Goal: Information Seeking & Learning: Check status

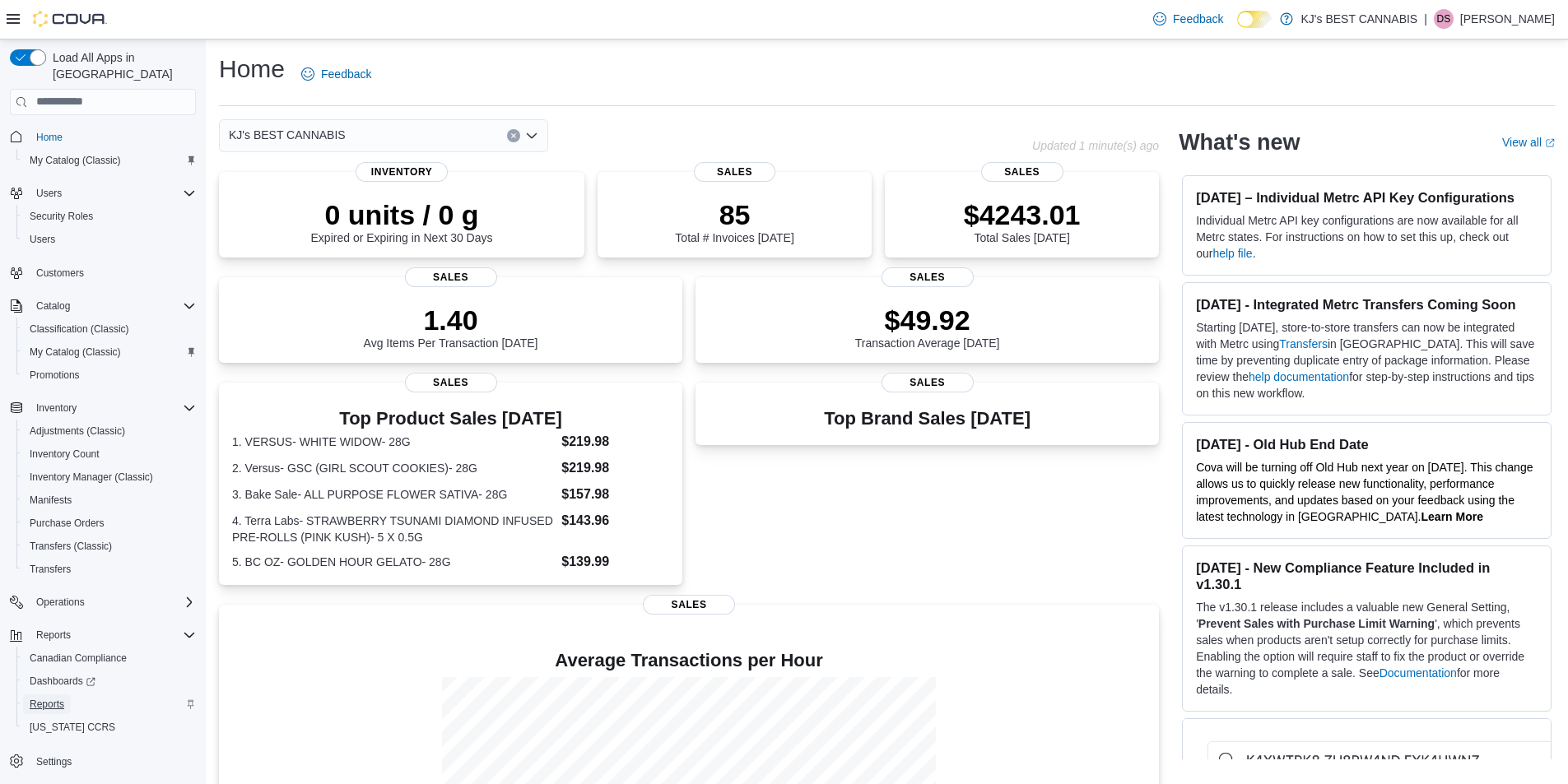
click at [39, 697] on span "Reports" at bounding box center [46, 703] width 34 height 13
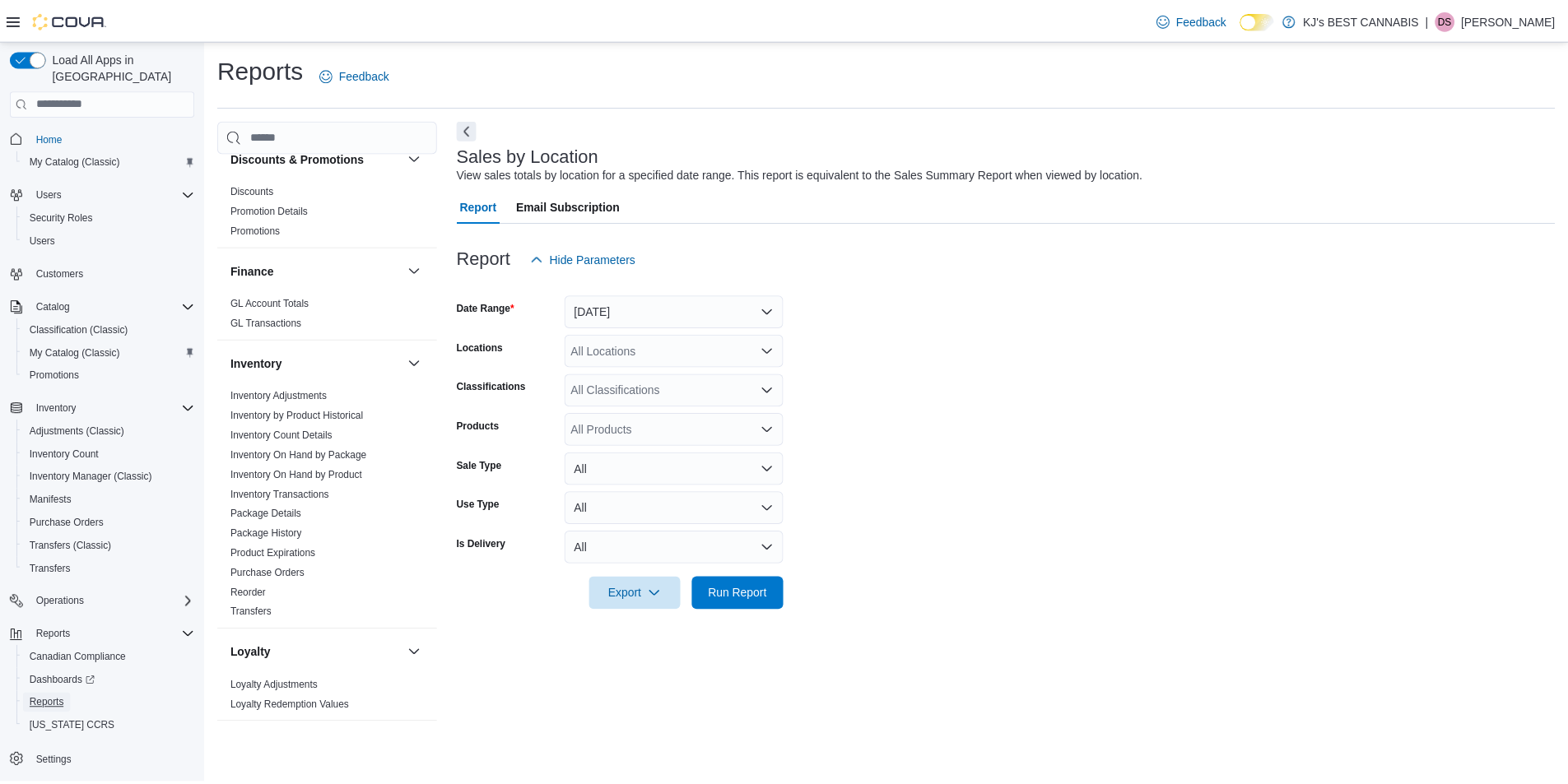
scroll to position [412, 0]
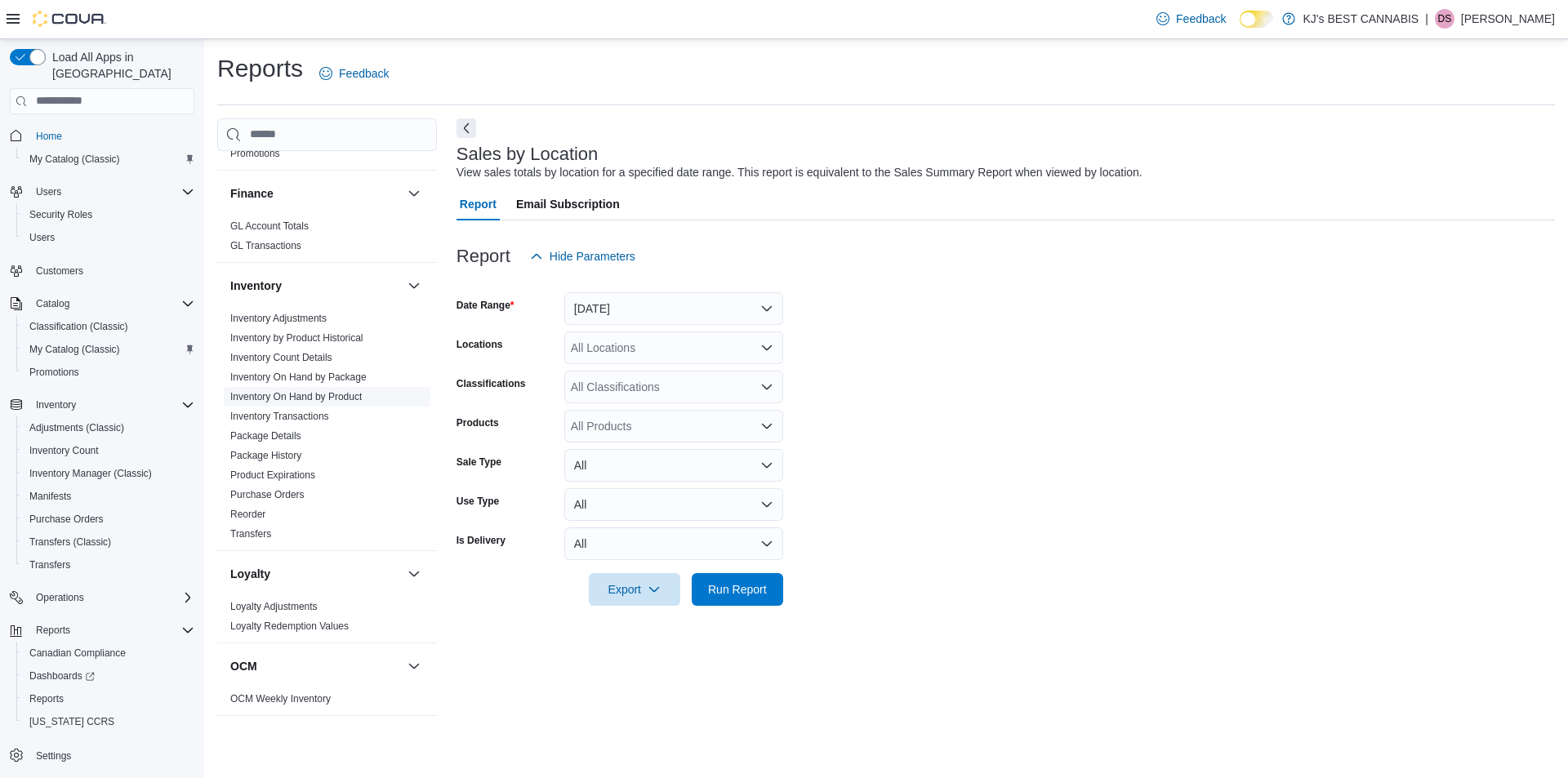
click at [341, 400] on link "Inventory On Hand by Product" at bounding box center [296, 397] width 132 height 12
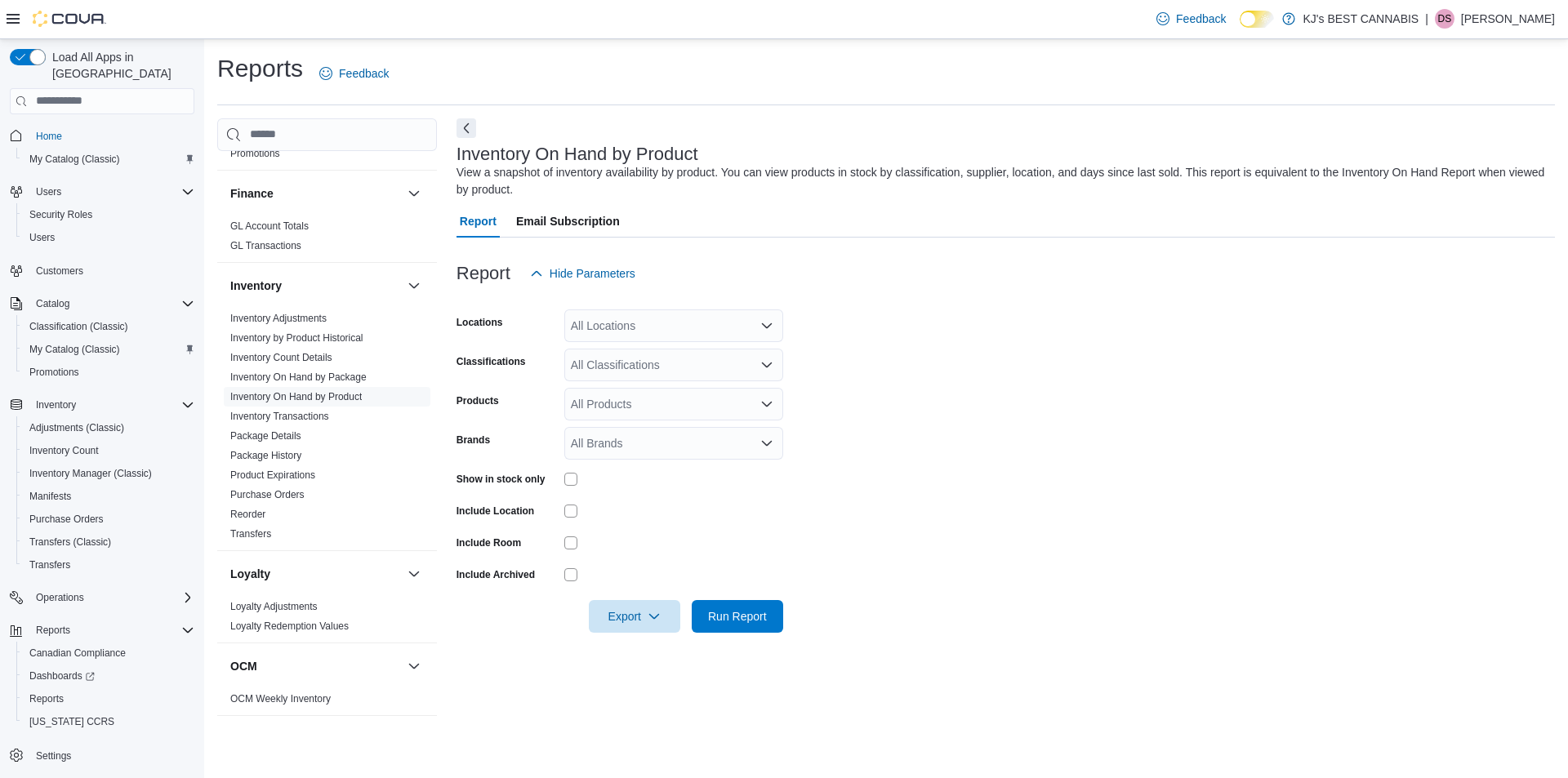
click at [629, 321] on div "All Locations" at bounding box center [674, 326] width 219 height 33
click at [624, 374] on span "KJ's BEST CANNABIS" at bounding box center [657, 376] width 116 height 16
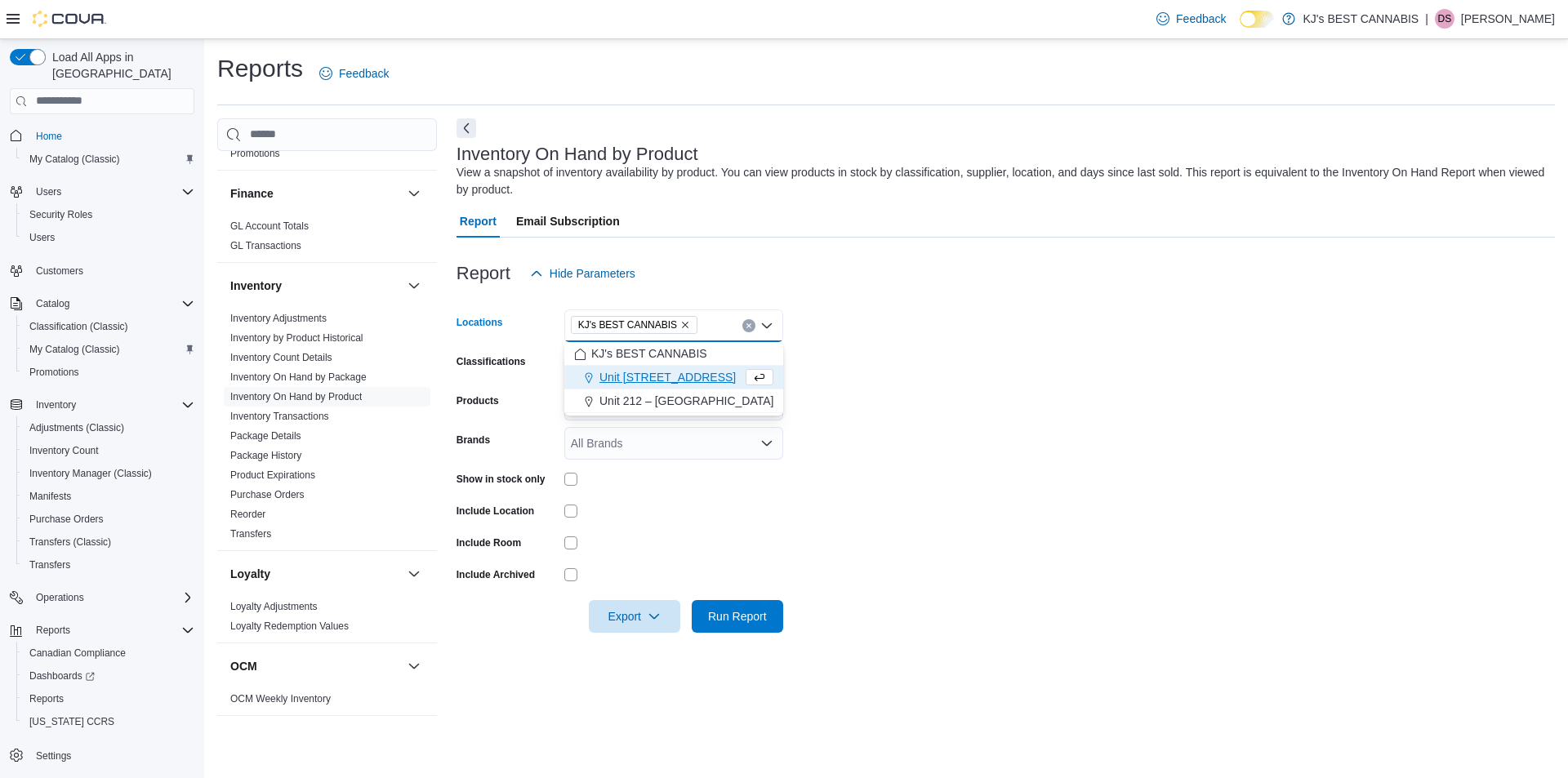
click at [1010, 304] on div at bounding box center [1006, 299] width 1099 height 19
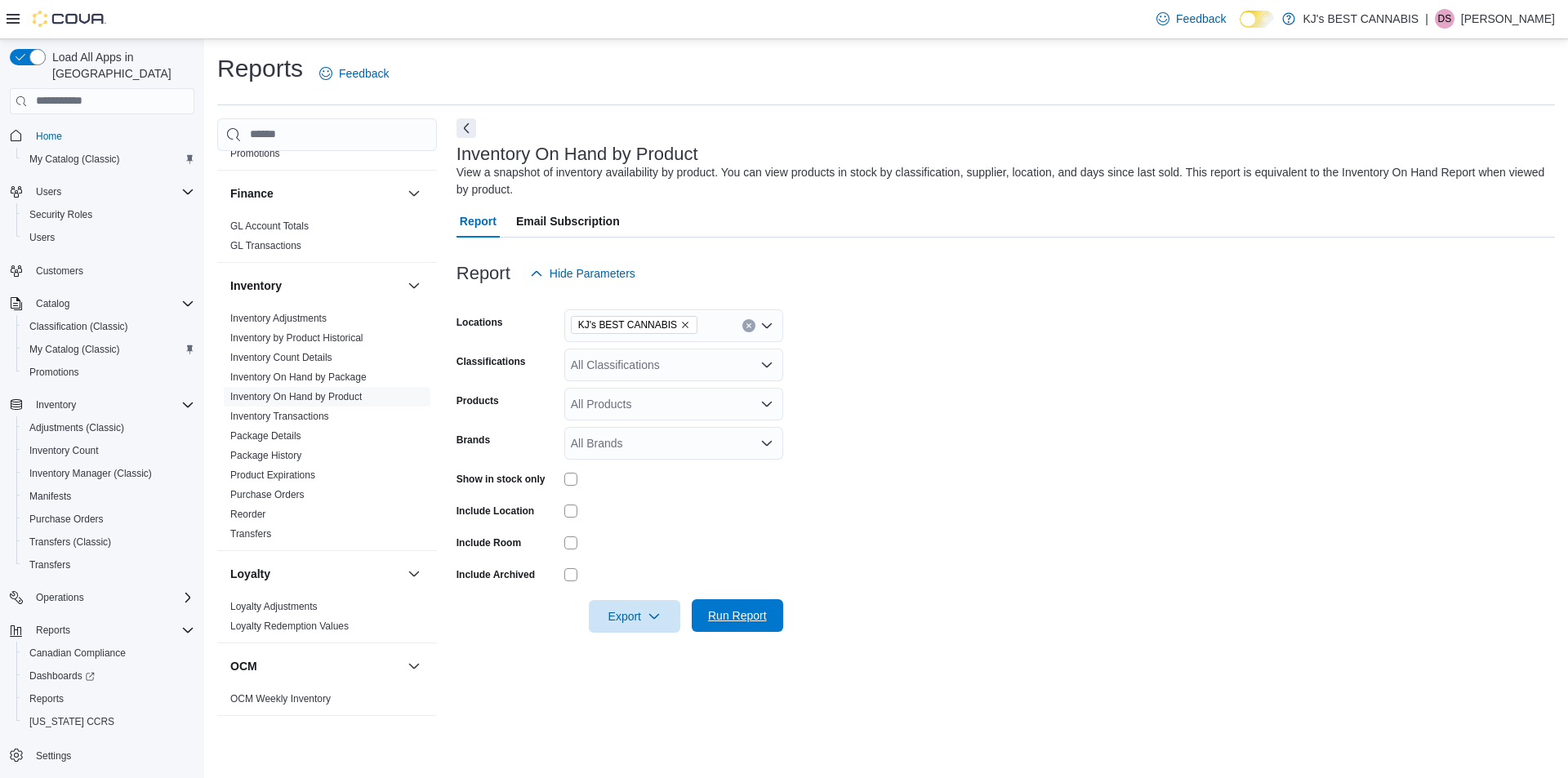
click at [746, 626] on span "Run Report" at bounding box center [738, 615] width 72 height 33
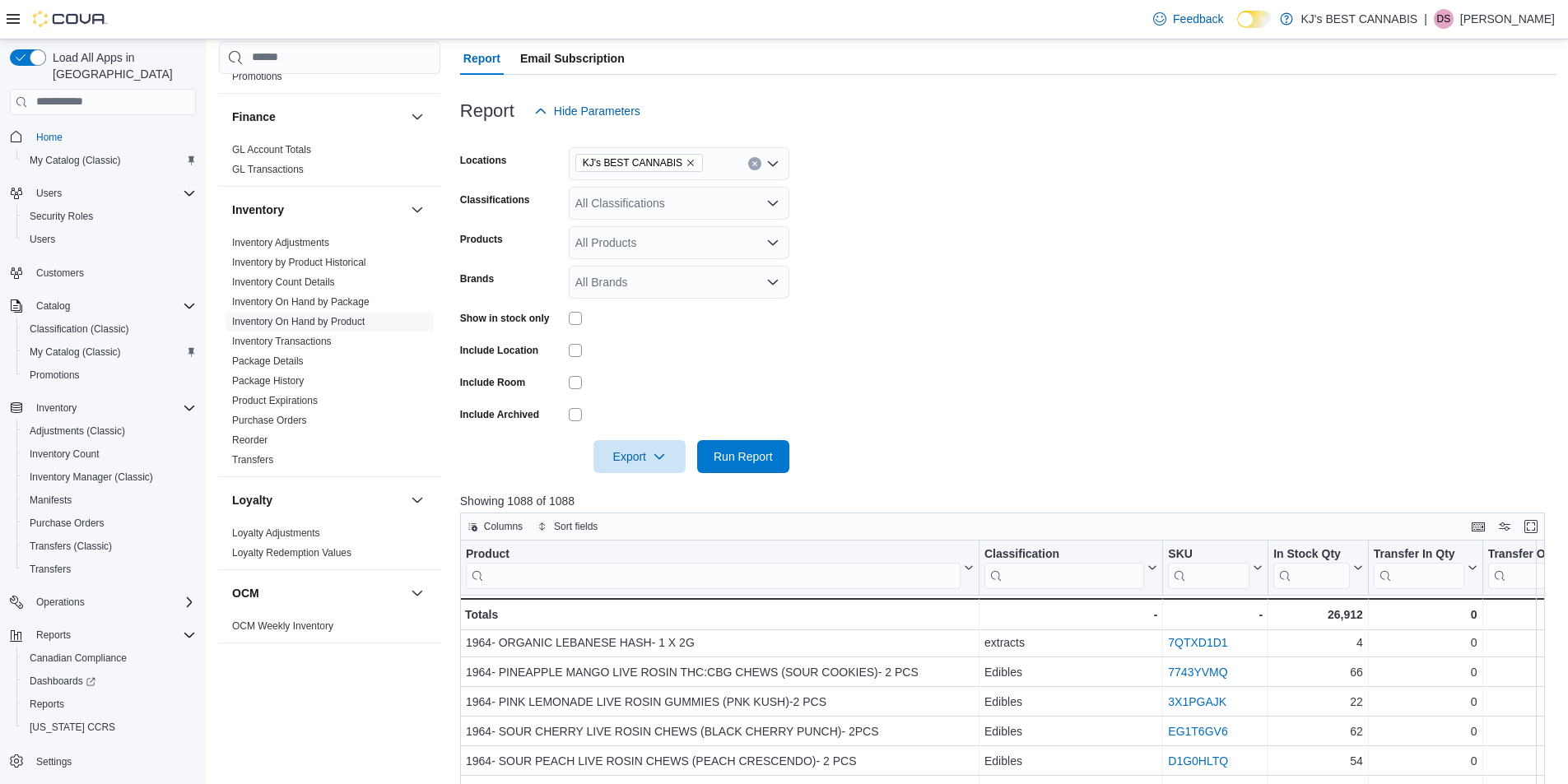
scroll to position [329, 0]
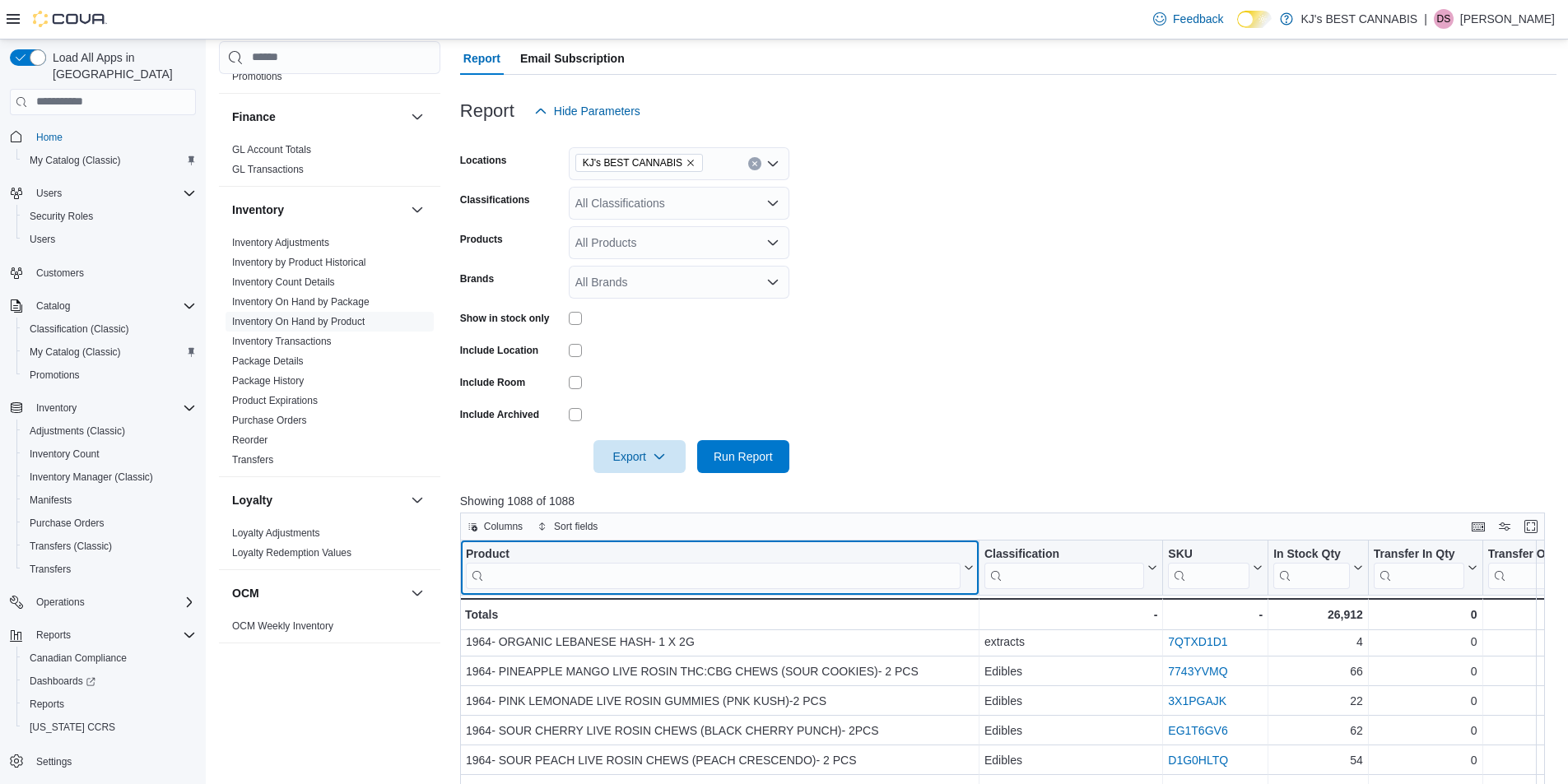
click at [549, 573] on input "search" at bounding box center [712, 574] width 495 height 26
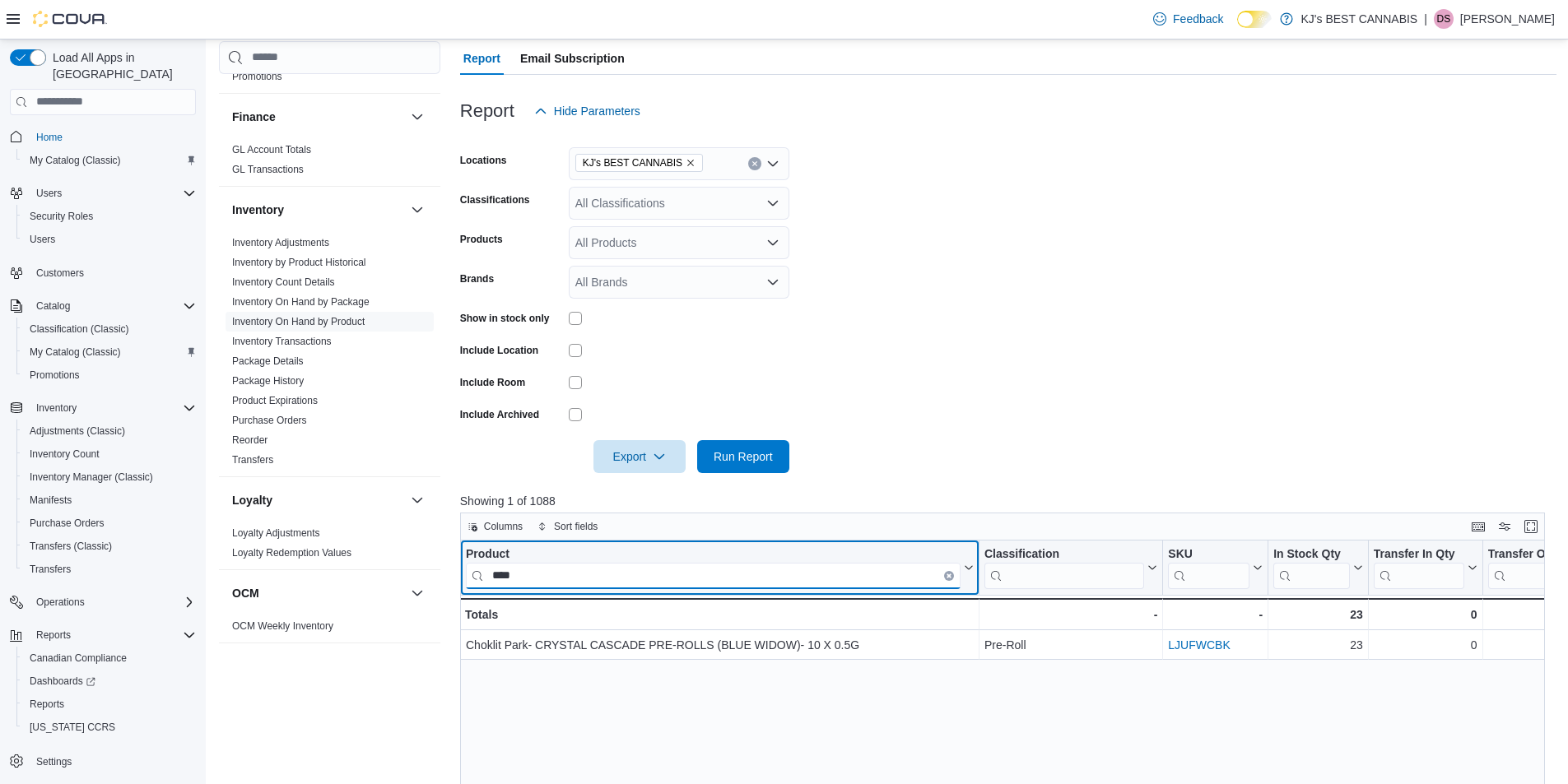
scroll to position [0, 0]
drag, startPoint x: 574, startPoint y: 568, endPoint x: 452, endPoint y: 575, distance: 122.2
click at [452, 575] on div "Cash Management Cash Management Cash Out Details Compliance OCS Transaction Sub…" at bounding box center [887, 547] width 1338 height 1185
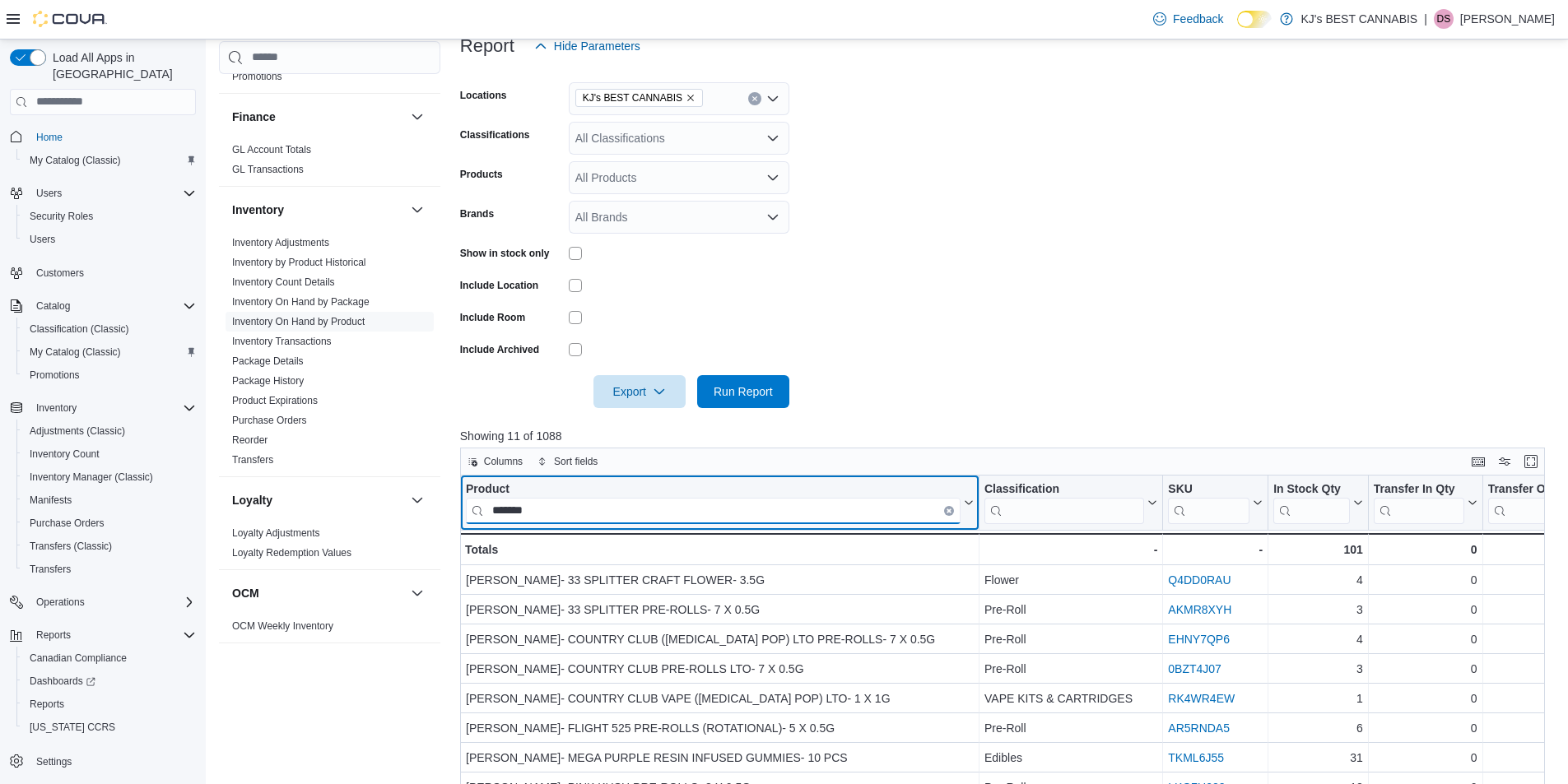
scroll to position [412, 0]
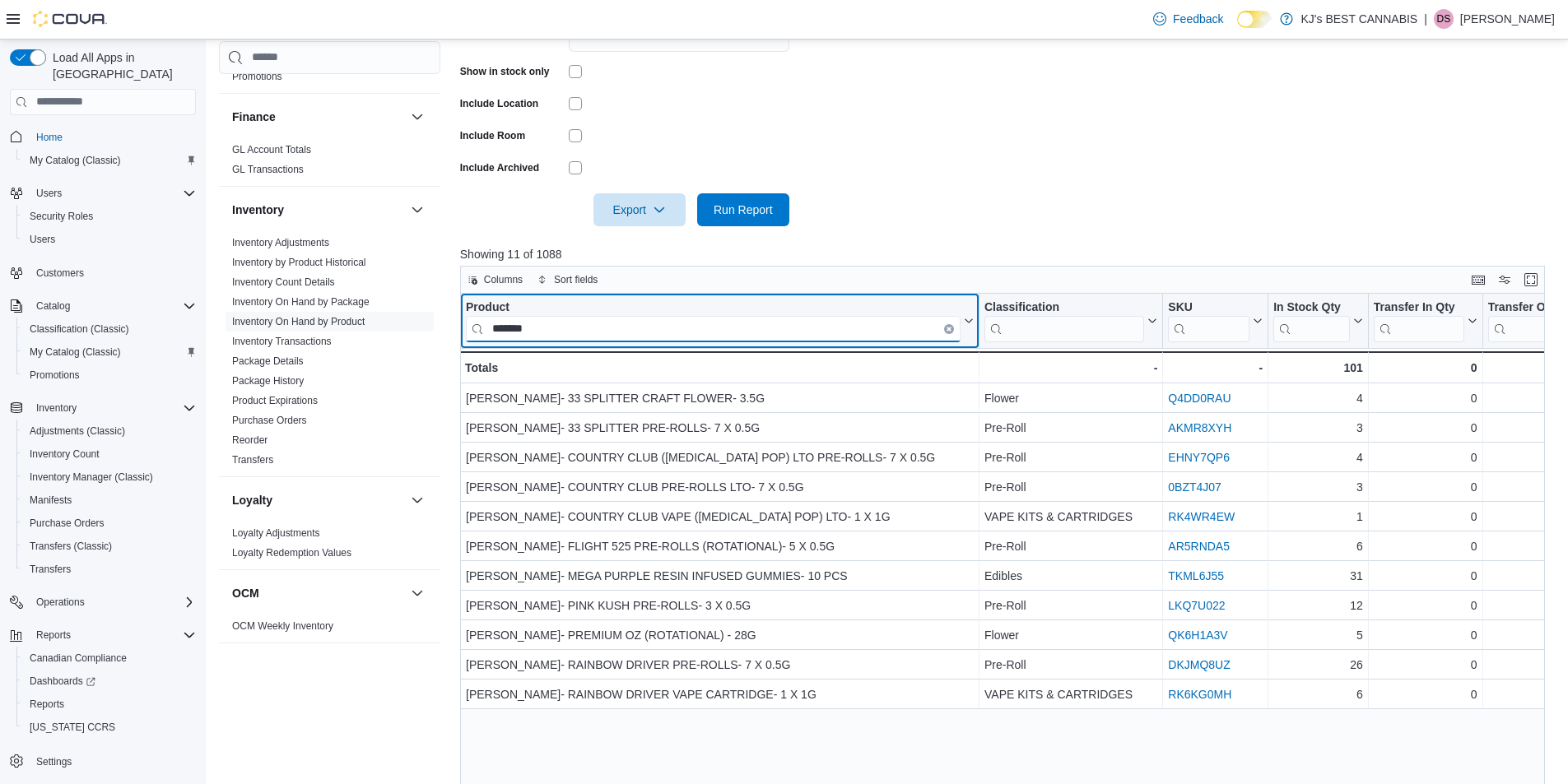
drag, startPoint x: 576, startPoint y: 333, endPoint x: 442, endPoint y: 318, distance: 134.8
click at [442, 318] on div "Cash Management Cash Management Cash Out Details Compliance OCS Transaction Sub…" at bounding box center [887, 300] width 1338 height 1185
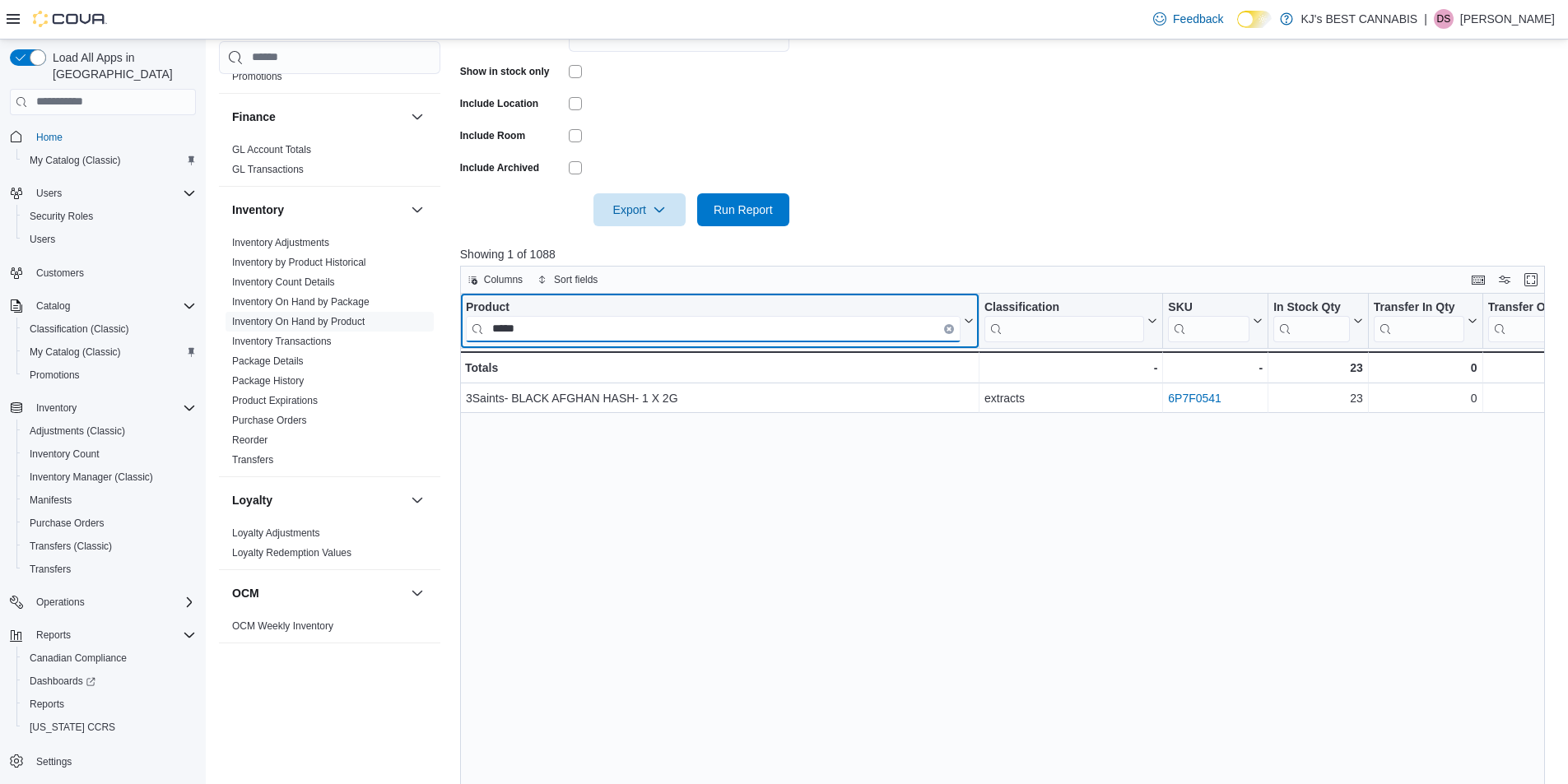
drag, startPoint x: 514, startPoint y: 329, endPoint x: 407, endPoint y: 355, distance: 110.1
click at [438, 333] on div "Cash Management Cash Management Cash Out Details Compliance OCS Transaction Sub…" at bounding box center [887, 300] width 1338 height 1185
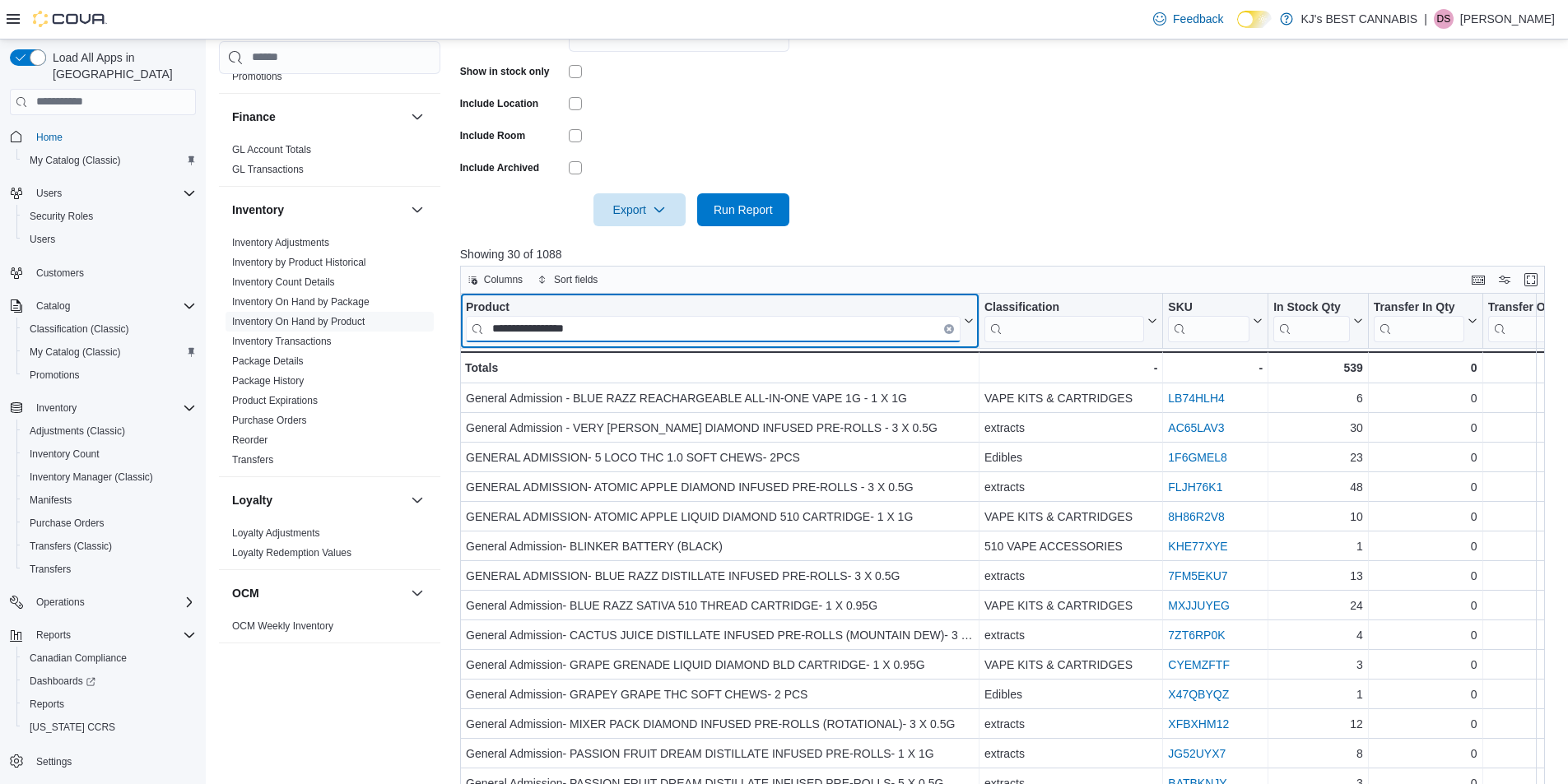
type input "**********"
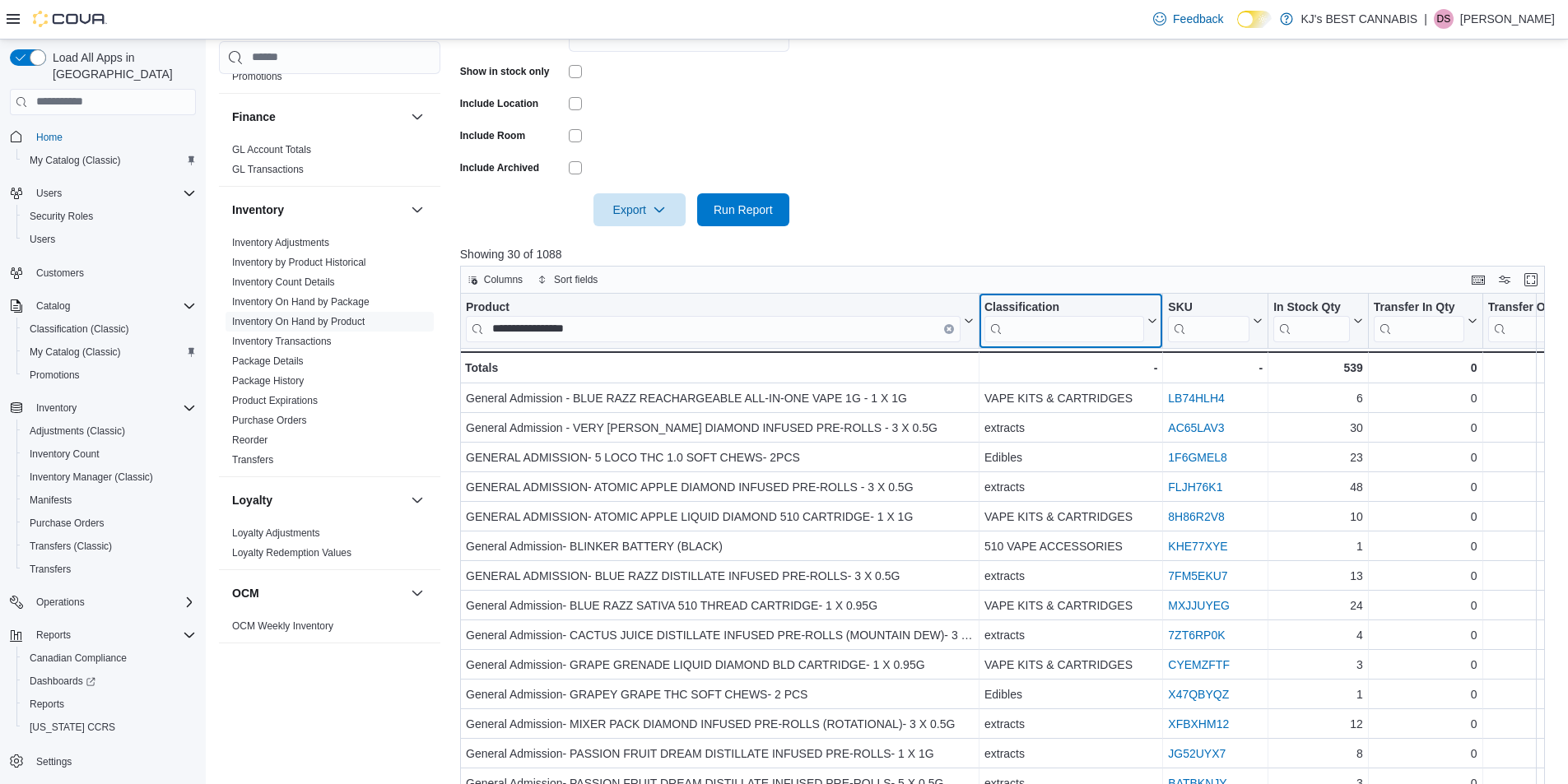
click at [1032, 324] on input "search" at bounding box center [1065, 328] width 160 height 26
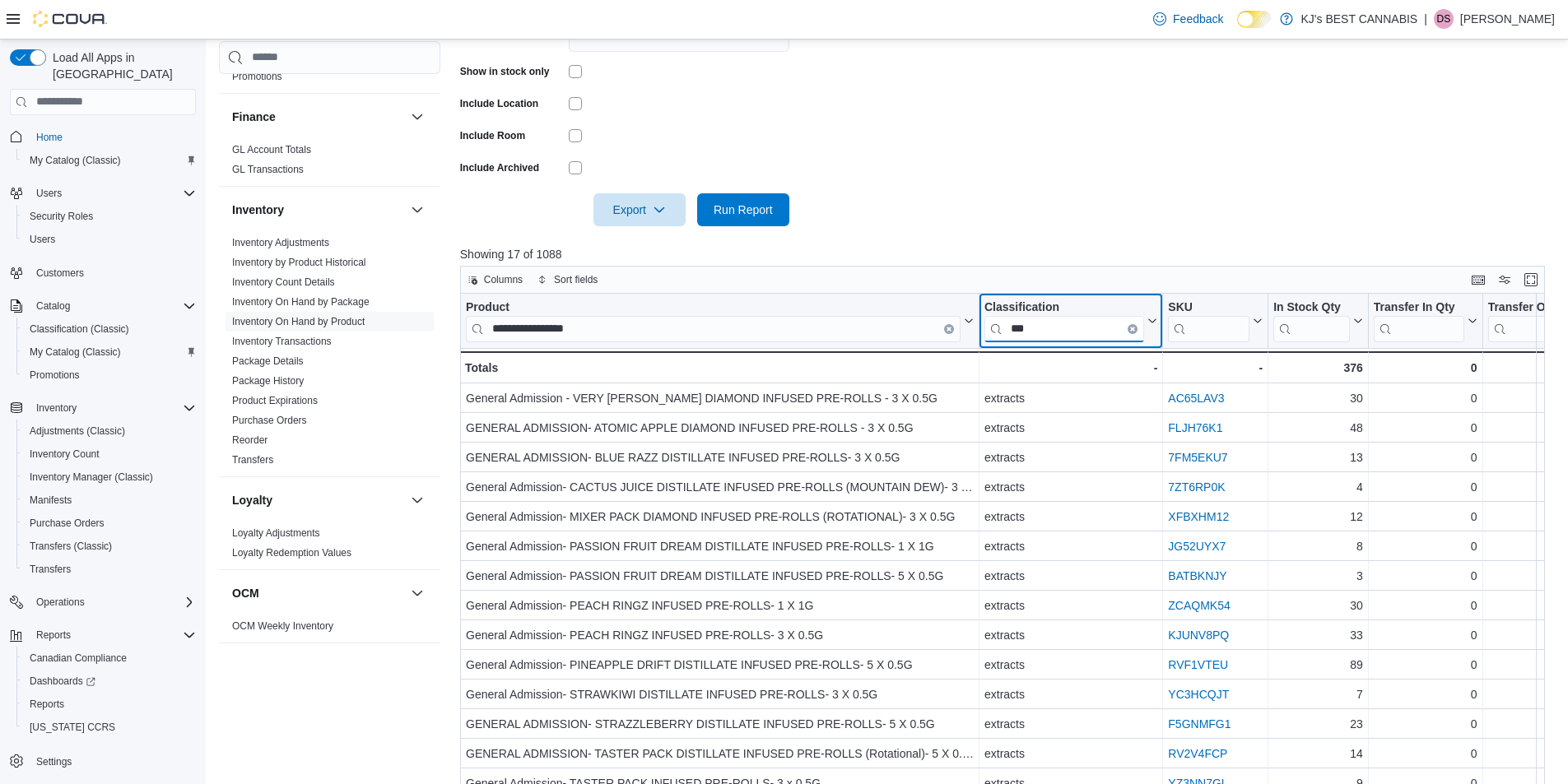
type input "***"
click at [918, 171] on form "Locations KJ's BEST CANNABIS Classifications All Classifications Products All P…" at bounding box center [1009, 54] width 1097 height 345
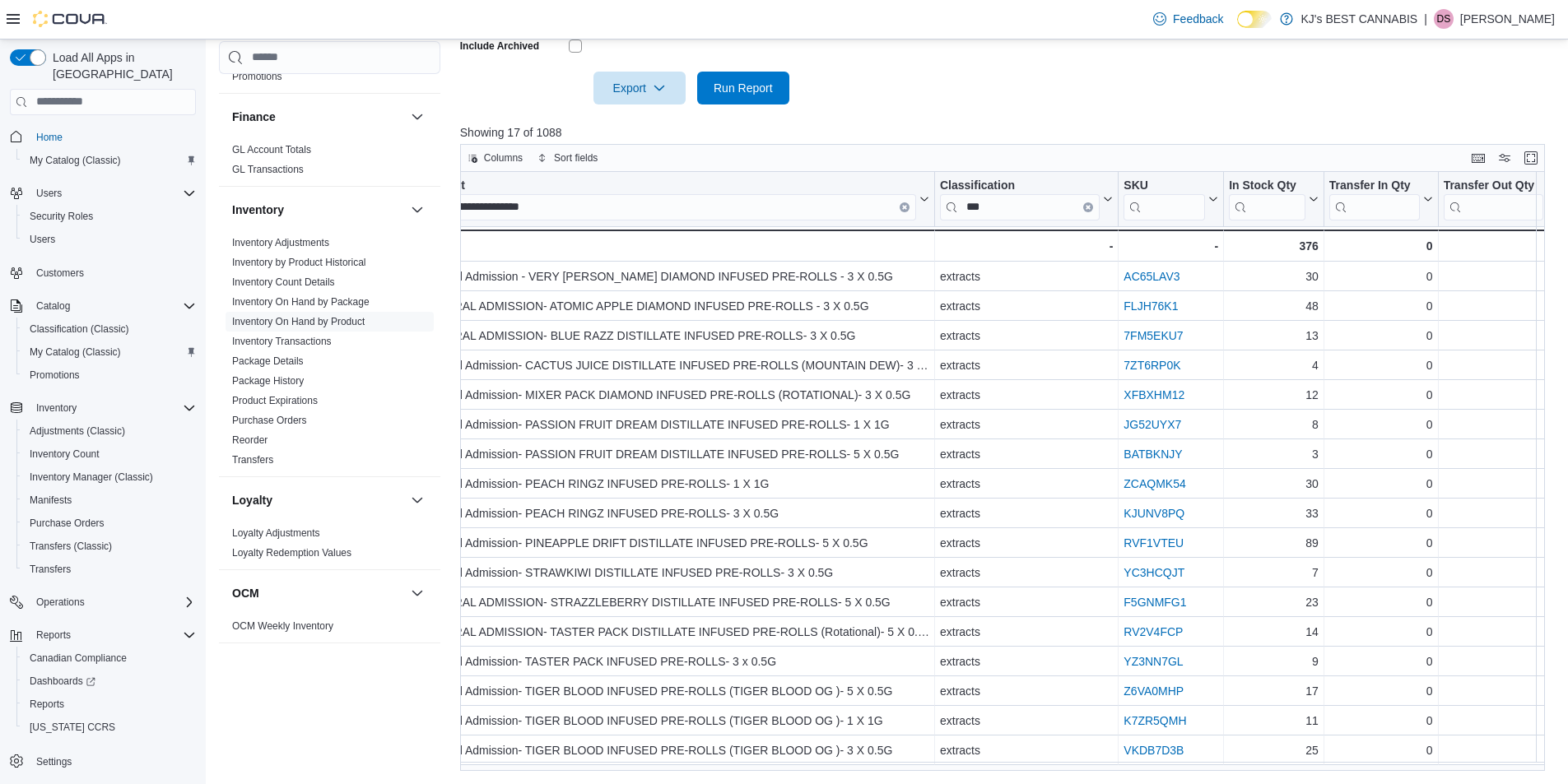
scroll to position [3, 0]
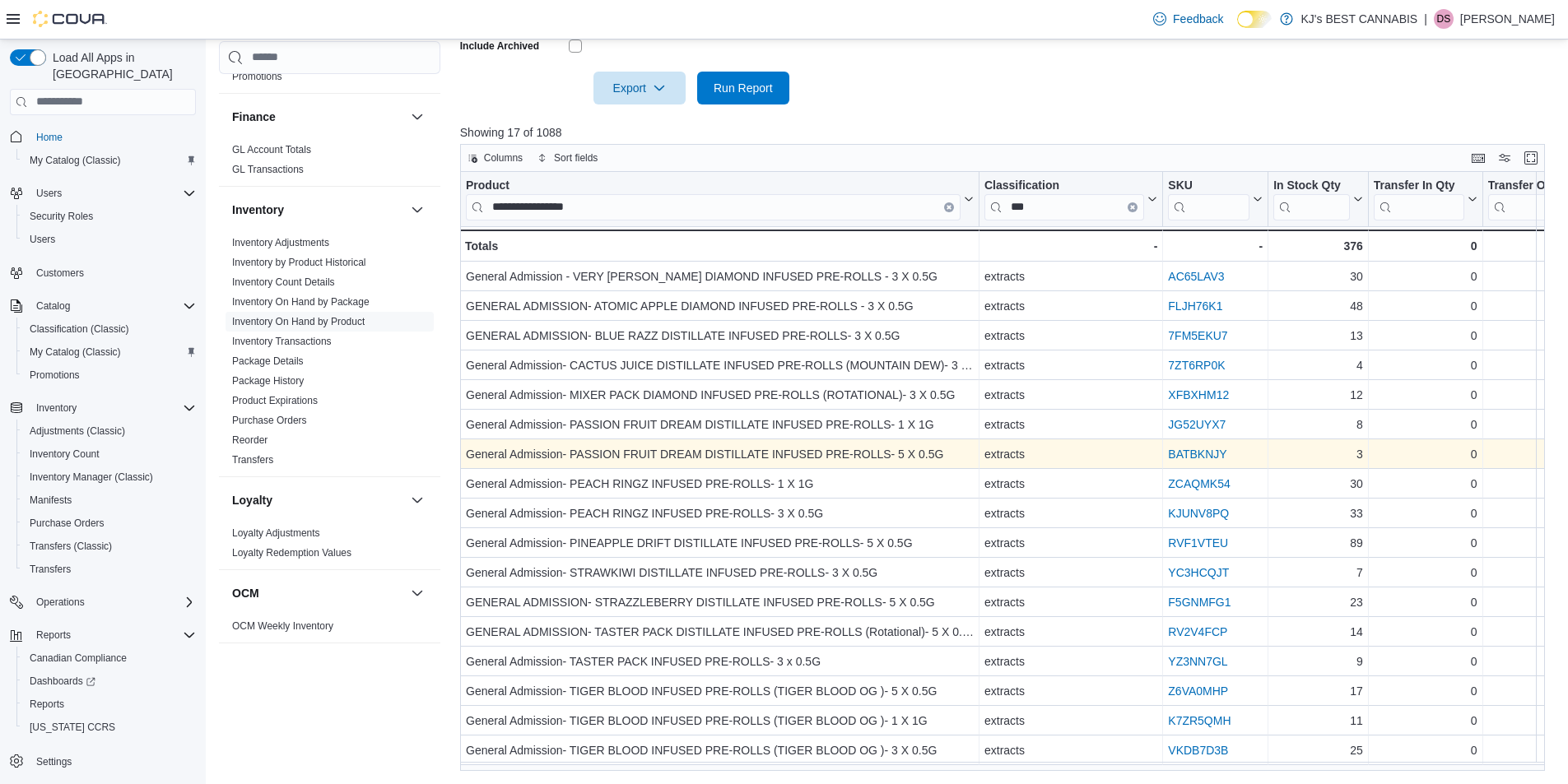
click at [1208, 450] on link "BATBKNJY" at bounding box center [1197, 453] width 59 height 13
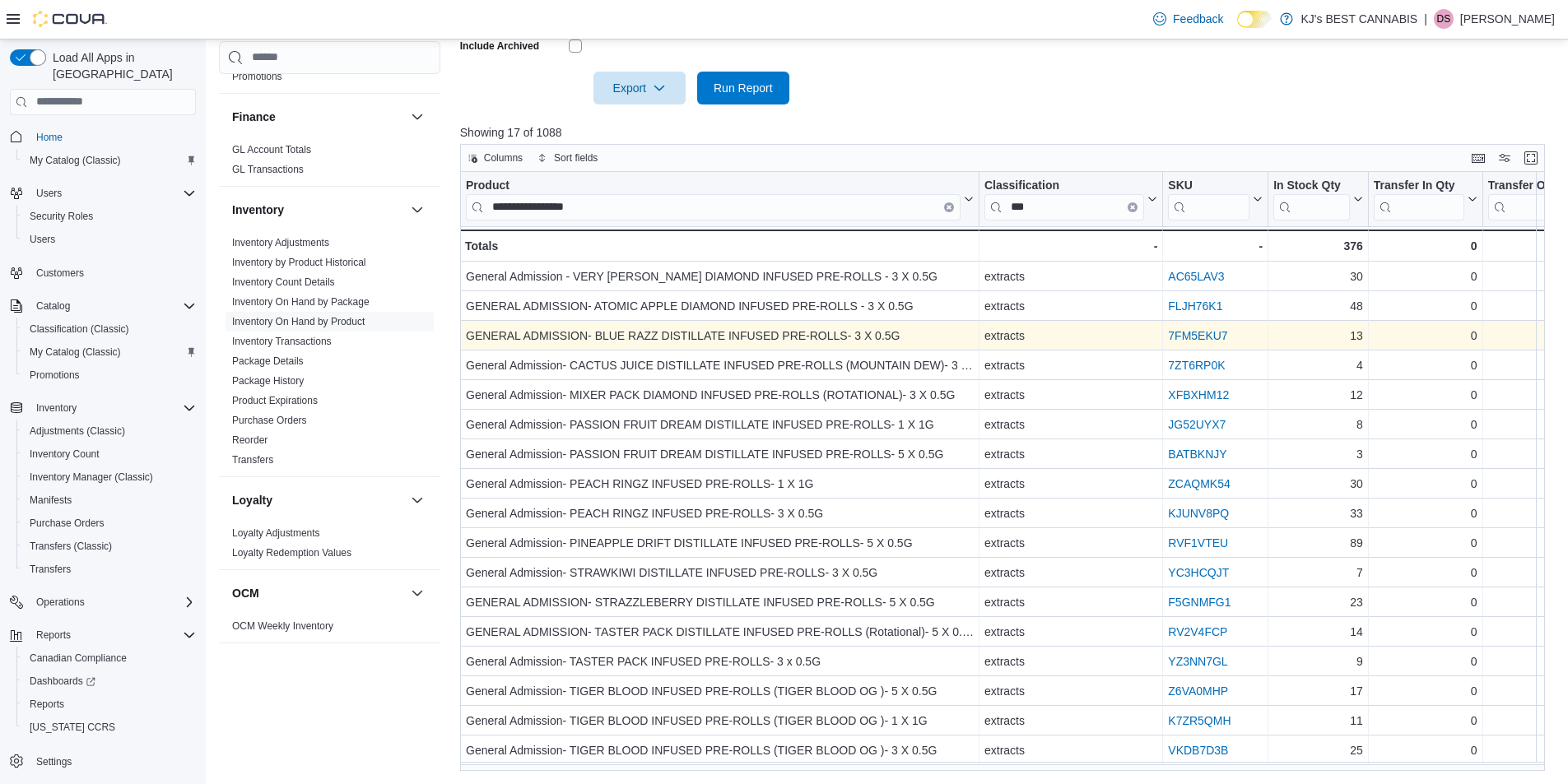
click at [1181, 329] on link "7FM5EKU7" at bounding box center [1197, 334] width 60 height 13
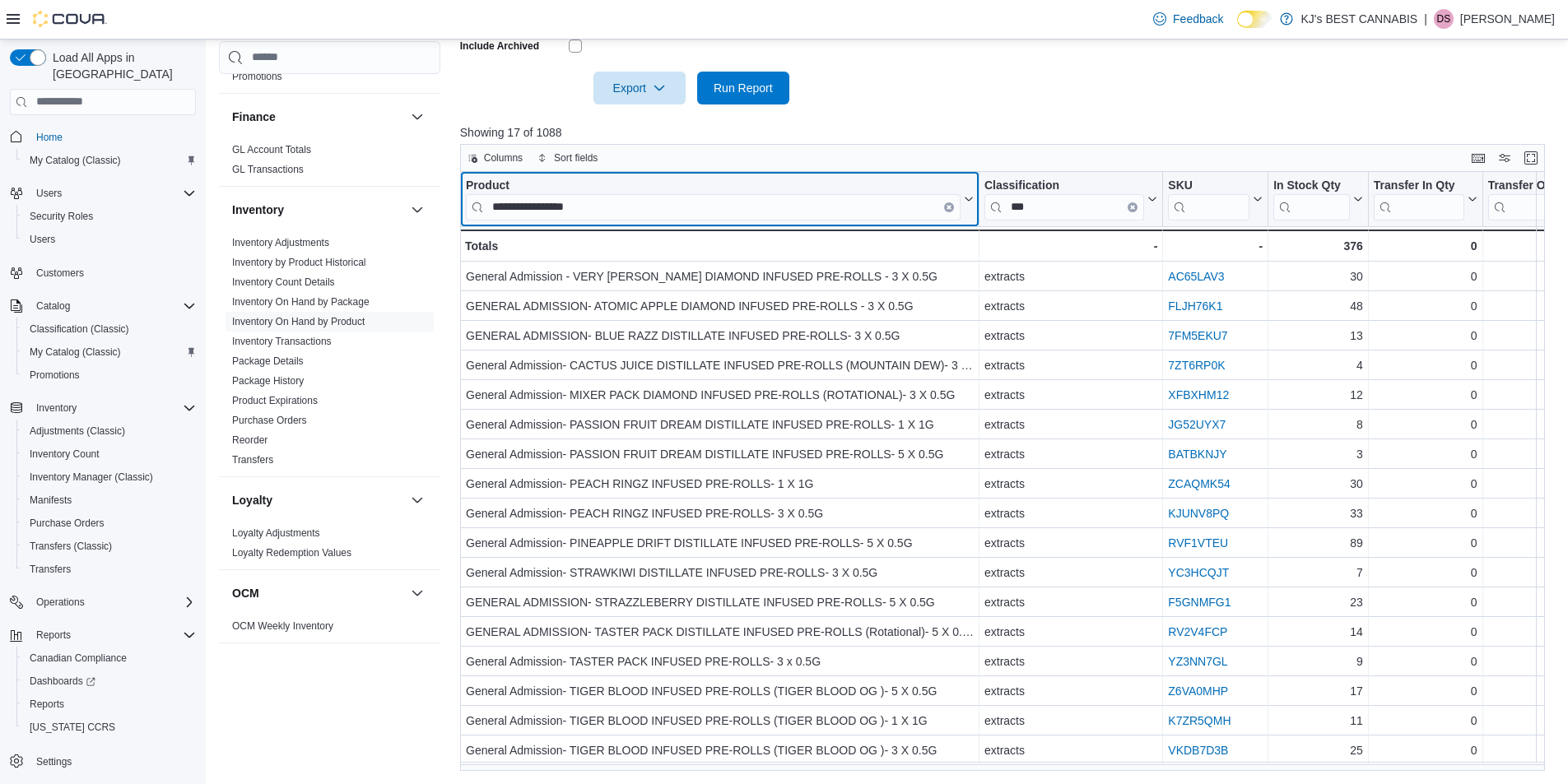
drag, startPoint x: 575, startPoint y: 208, endPoint x: 461, endPoint y: 208, distance: 114.0
click at [461, 207] on div "**********" at bounding box center [1003, 471] width 1085 height 599
drag, startPoint x: 555, startPoint y: 203, endPoint x: 510, endPoint y: 200, distance: 45.1
click at [510, 200] on input "**********" at bounding box center [712, 206] width 495 height 26
click at [629, 203] on input "**********" at bounding box center [712, 206] width 495 height 26
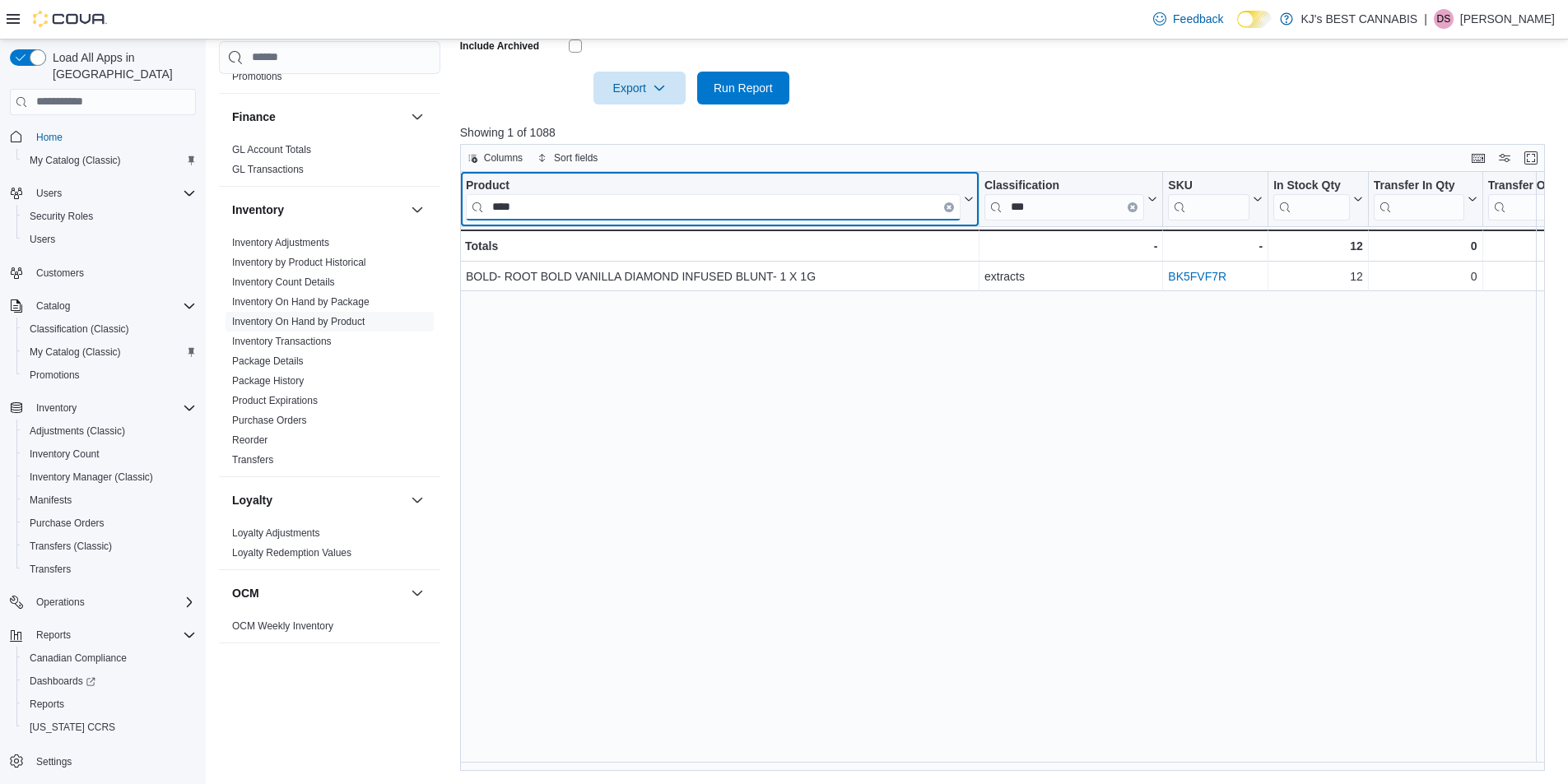
scroll to position [0, 0]
type input "****"
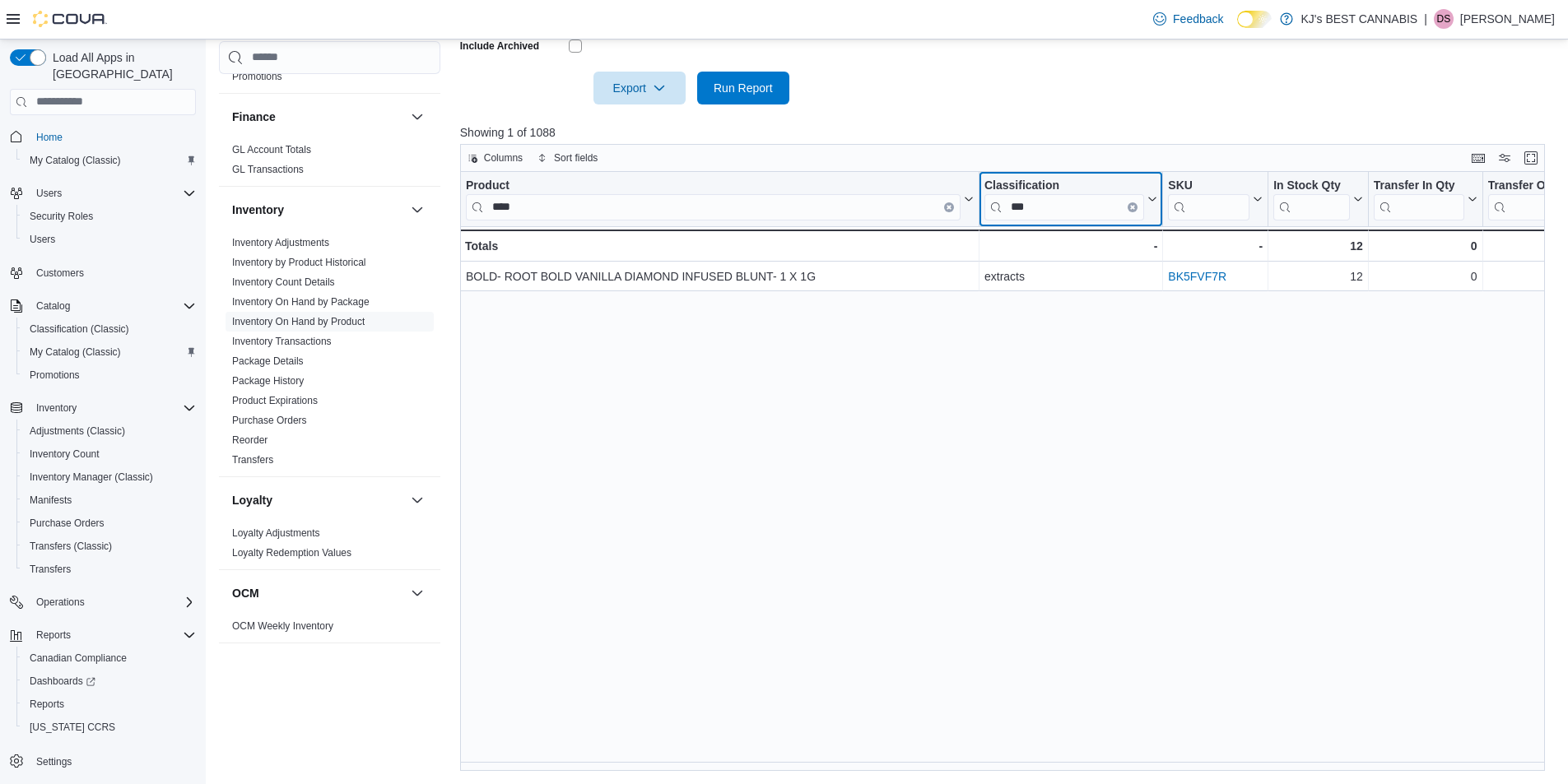
click at [1129, 205] on button "Clear input" at bounding box center [1133, 207] width 10 height 10
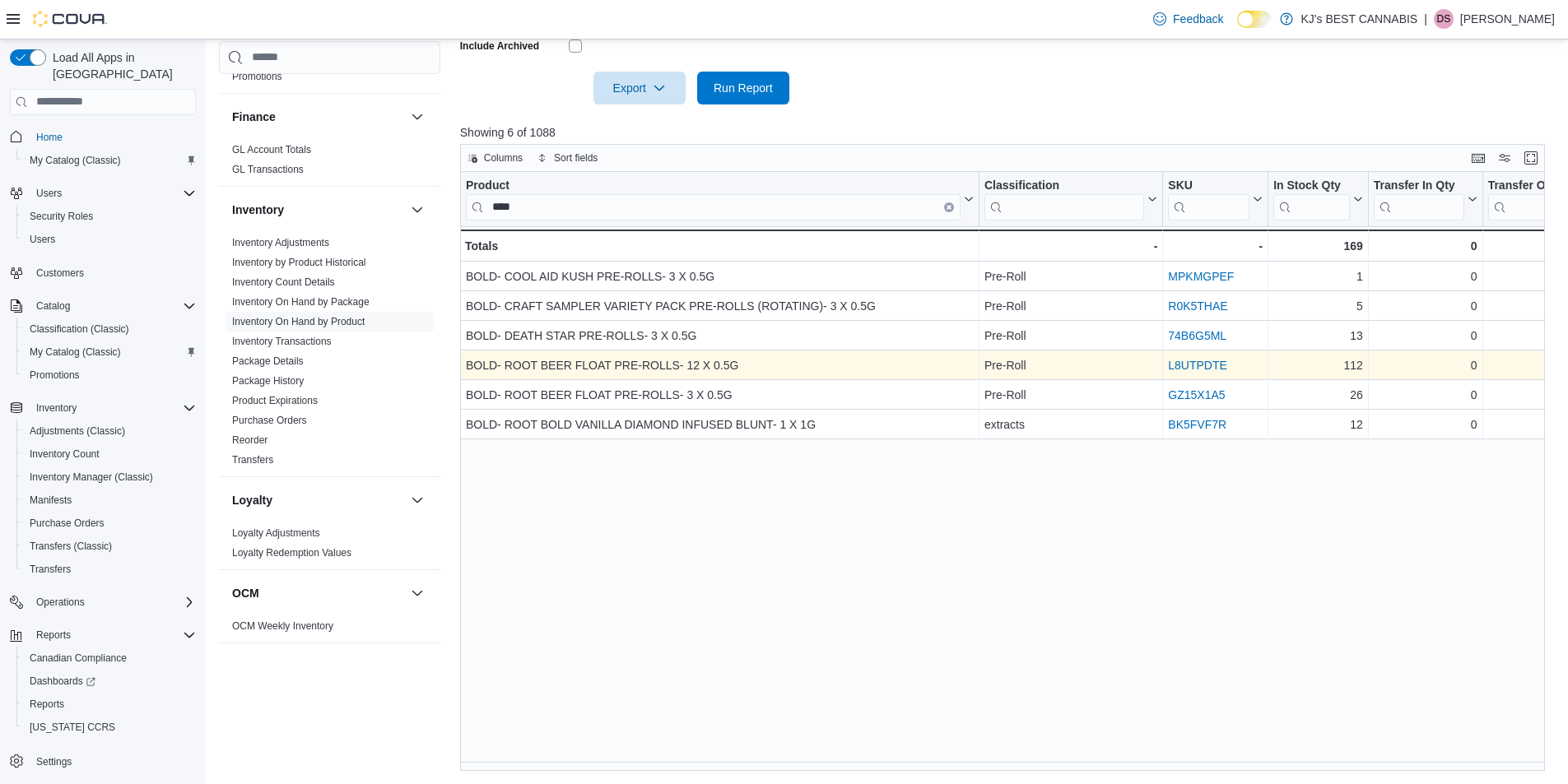
click at [1184, 360] on link "L8UTPDTE" at bounding box center [1197, 365] width 60 height 13
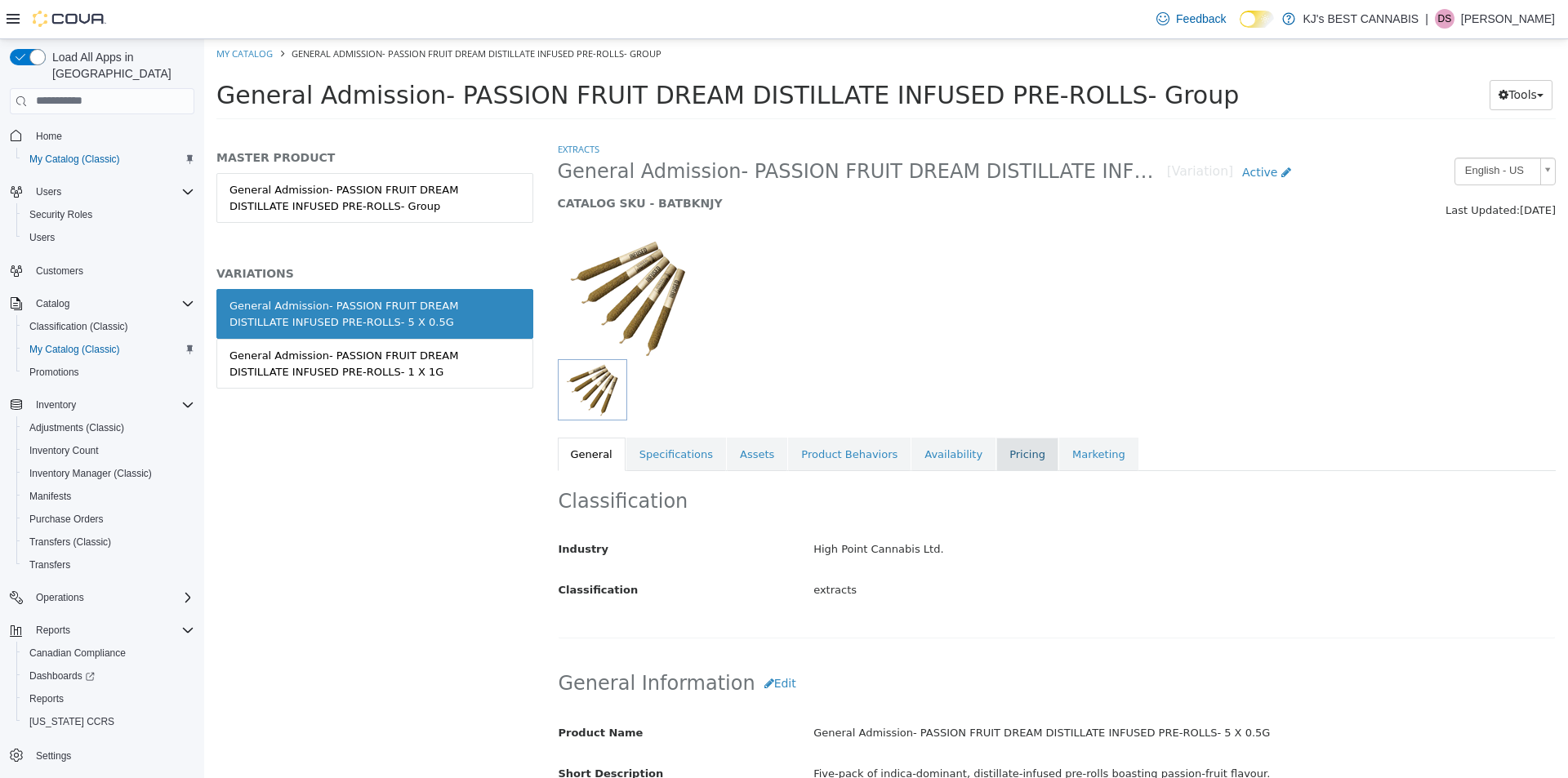
click at [996, 459] on link "Pricing" at bounding box center [1027, 453] width 62 height 34
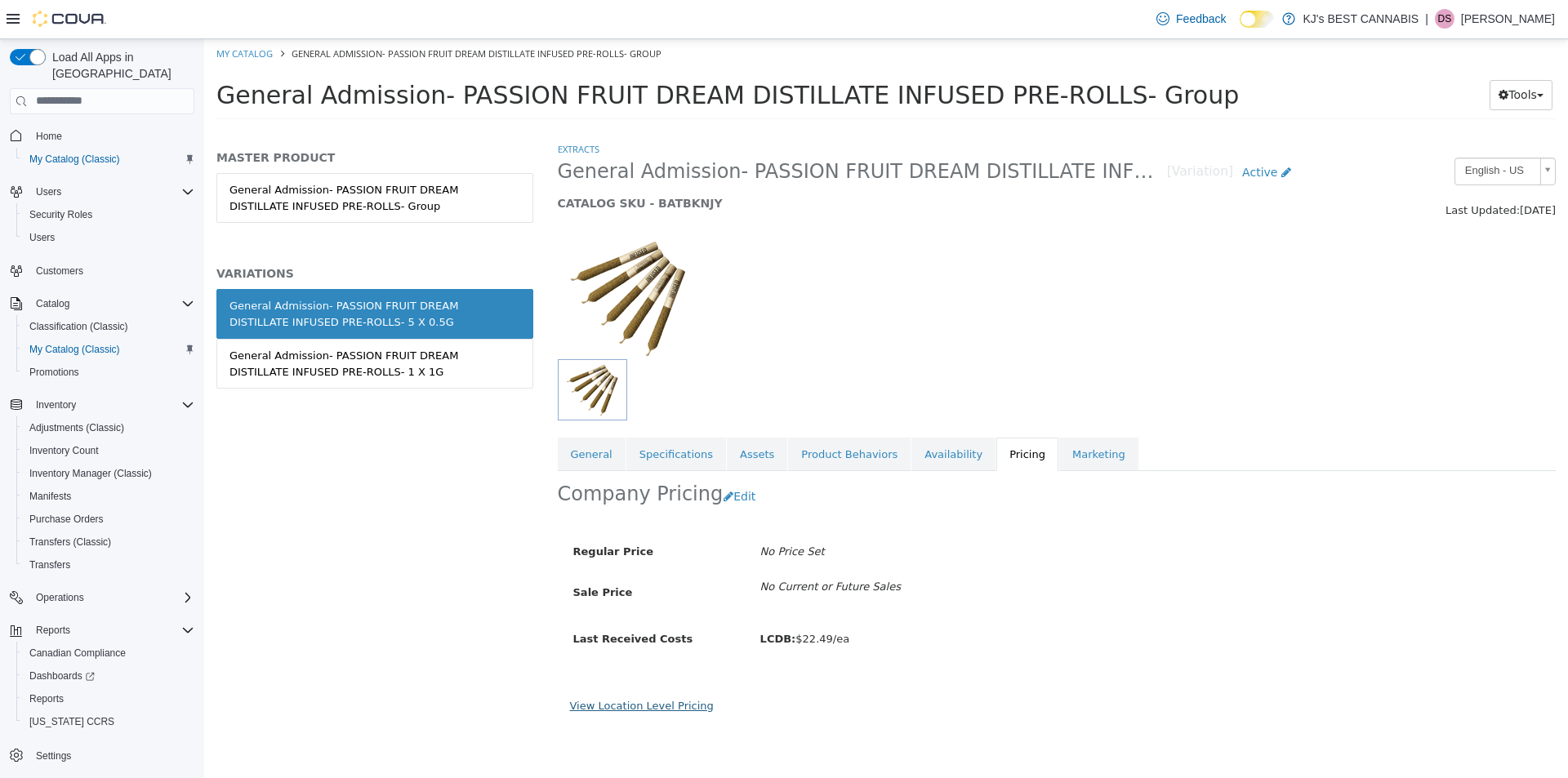
click at [653, 707] on link "View Location Level Pricing" at bounding box center [642, 704] width 143 height 13
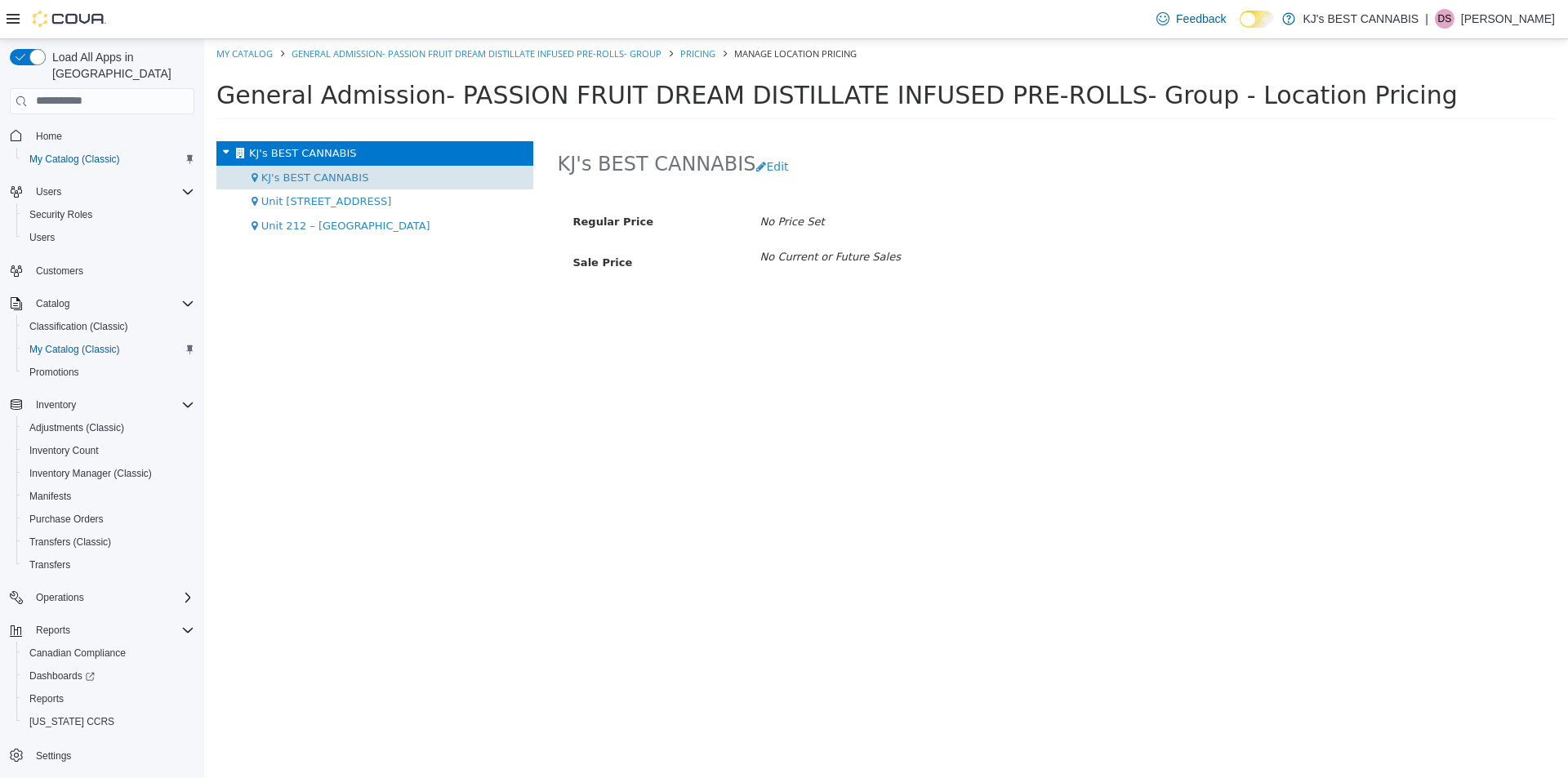
click at [342, 171] on span "KJ's BEST CANNABIS" at bounding box center [315, 176] width 107 height 13
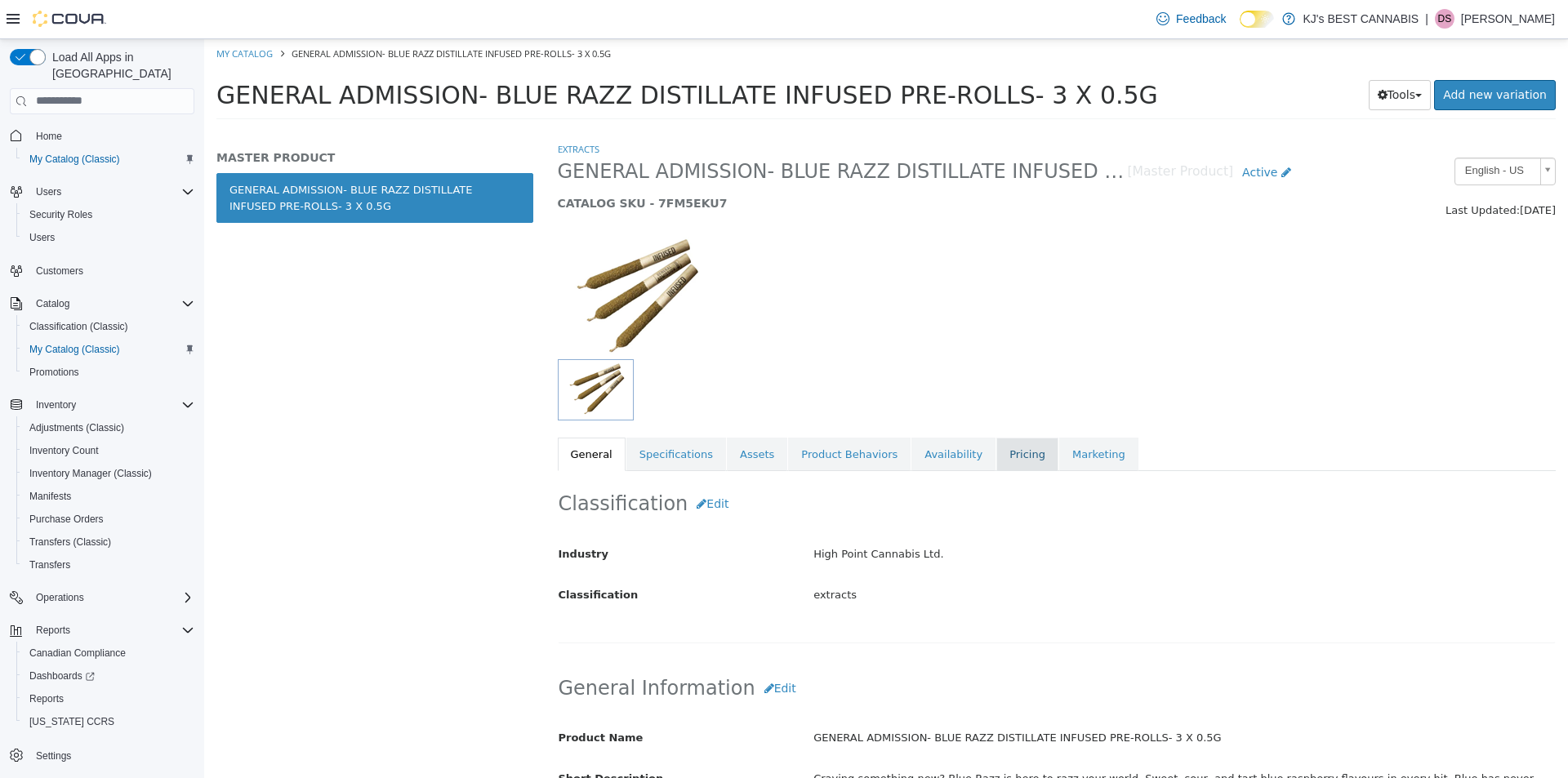
click at [997, 451] on link "Pricing" at bounding box center [1027, 453] width 62 height 34
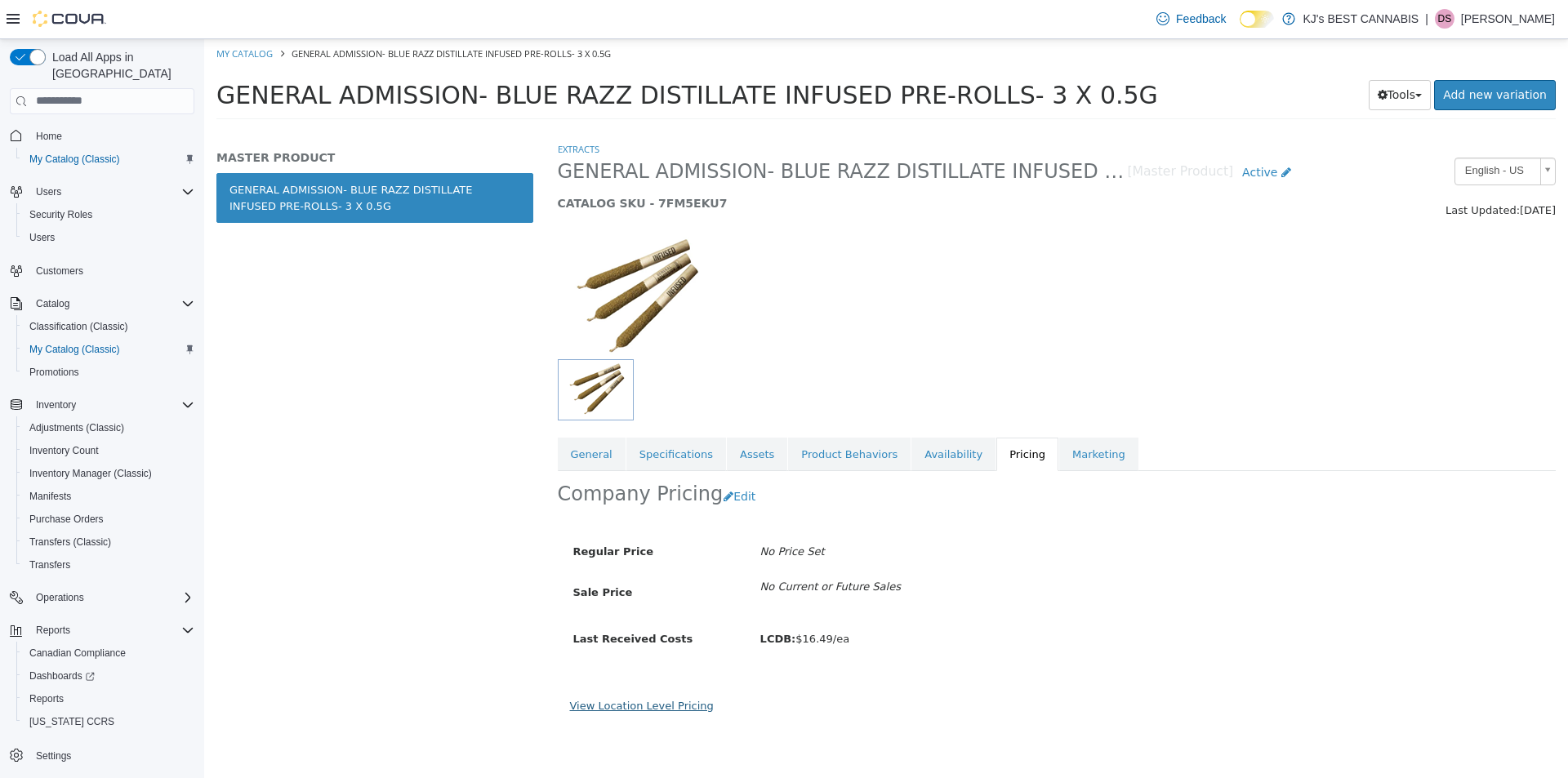
click at [654, 704] on link "View Location Level Pricing" at bounding box center [642, 704] width 143 height 13
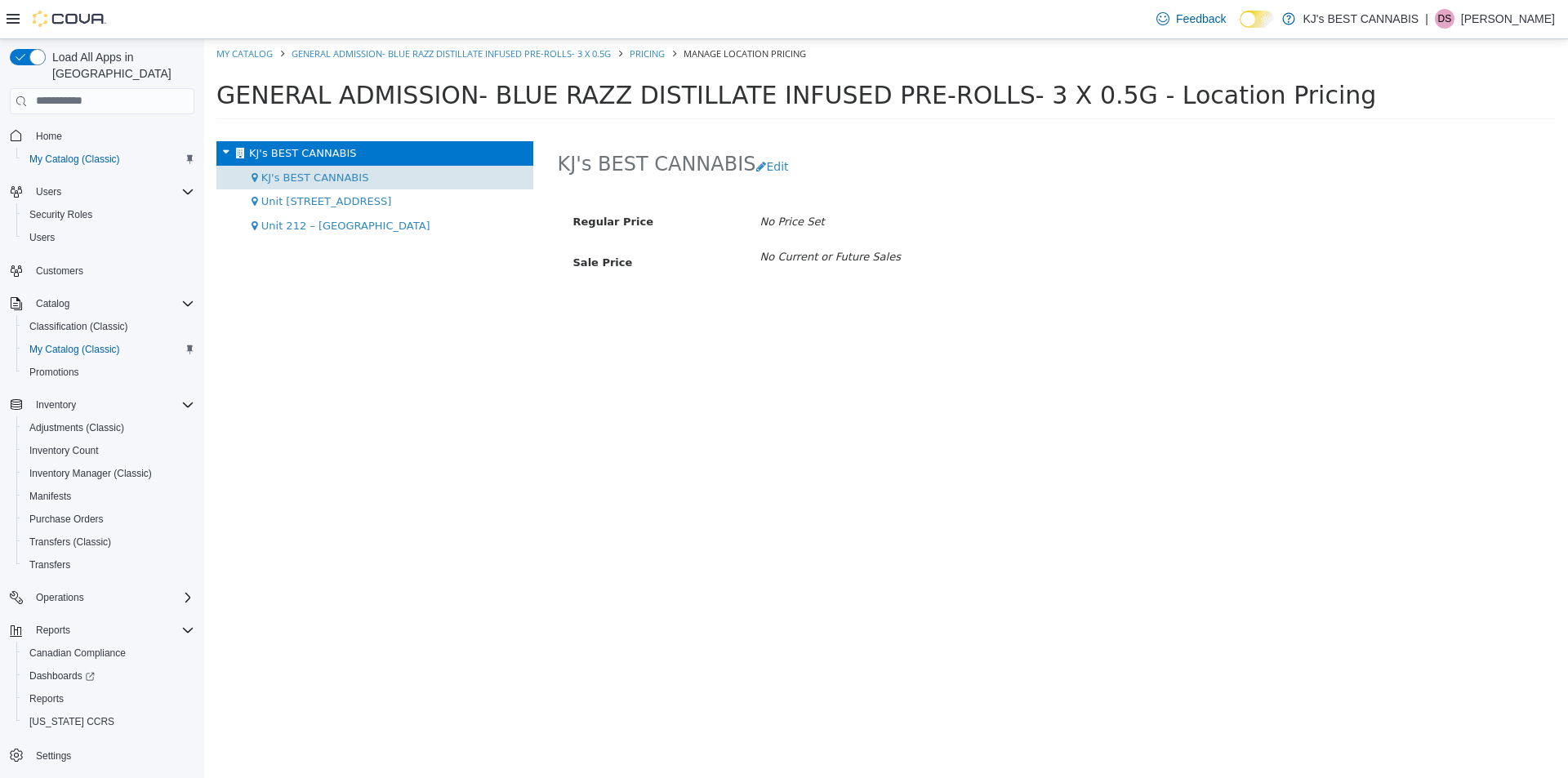
click at [316, 176] on span "KJ's BEST CANNABIS" at bounding box center [315, 176] width 107 height 13
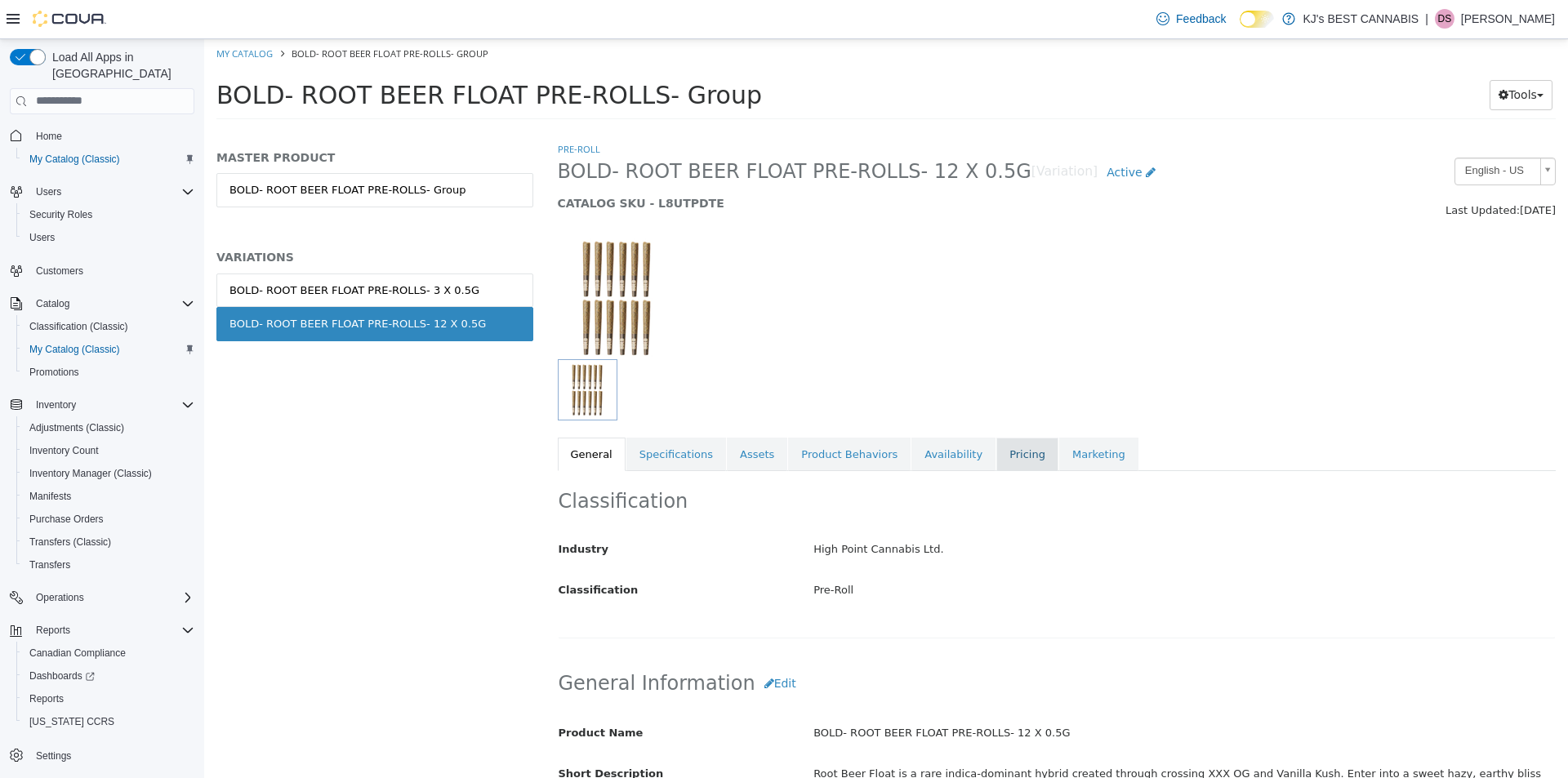
click at [996, 457] on link "Pricing" at bounding box center [1027, 453] width 62 height 34
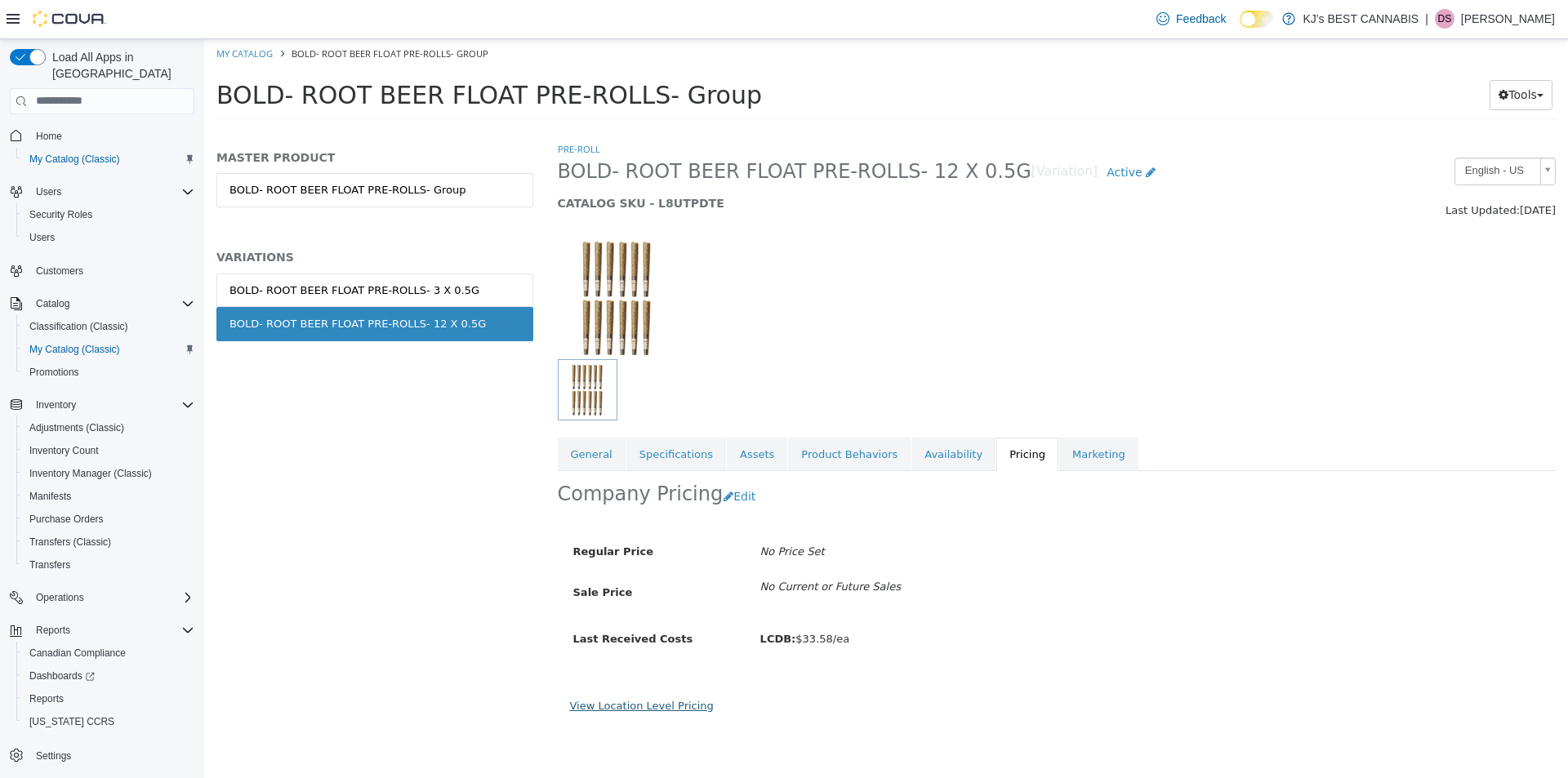
click at [673, 700] on link "View Location Level Pricing" at bounding box center [642, 704] width 143 height 13
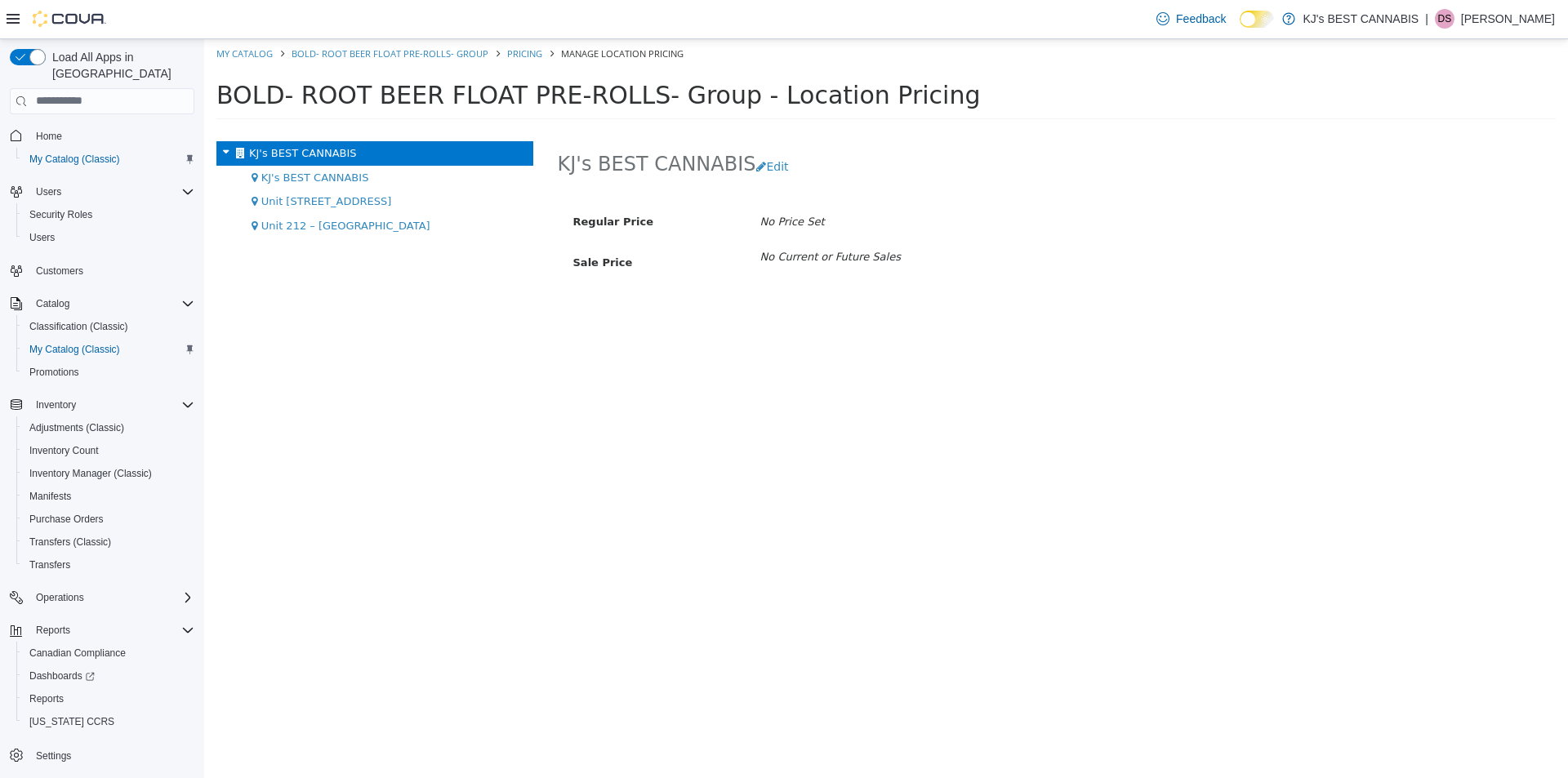
click at [317, 171] on span "KJ's BEST CANNABIS" at bounding box center [315, 176] width 107 height 13
